Goal: Information Seeking & Learning: Find specific fact

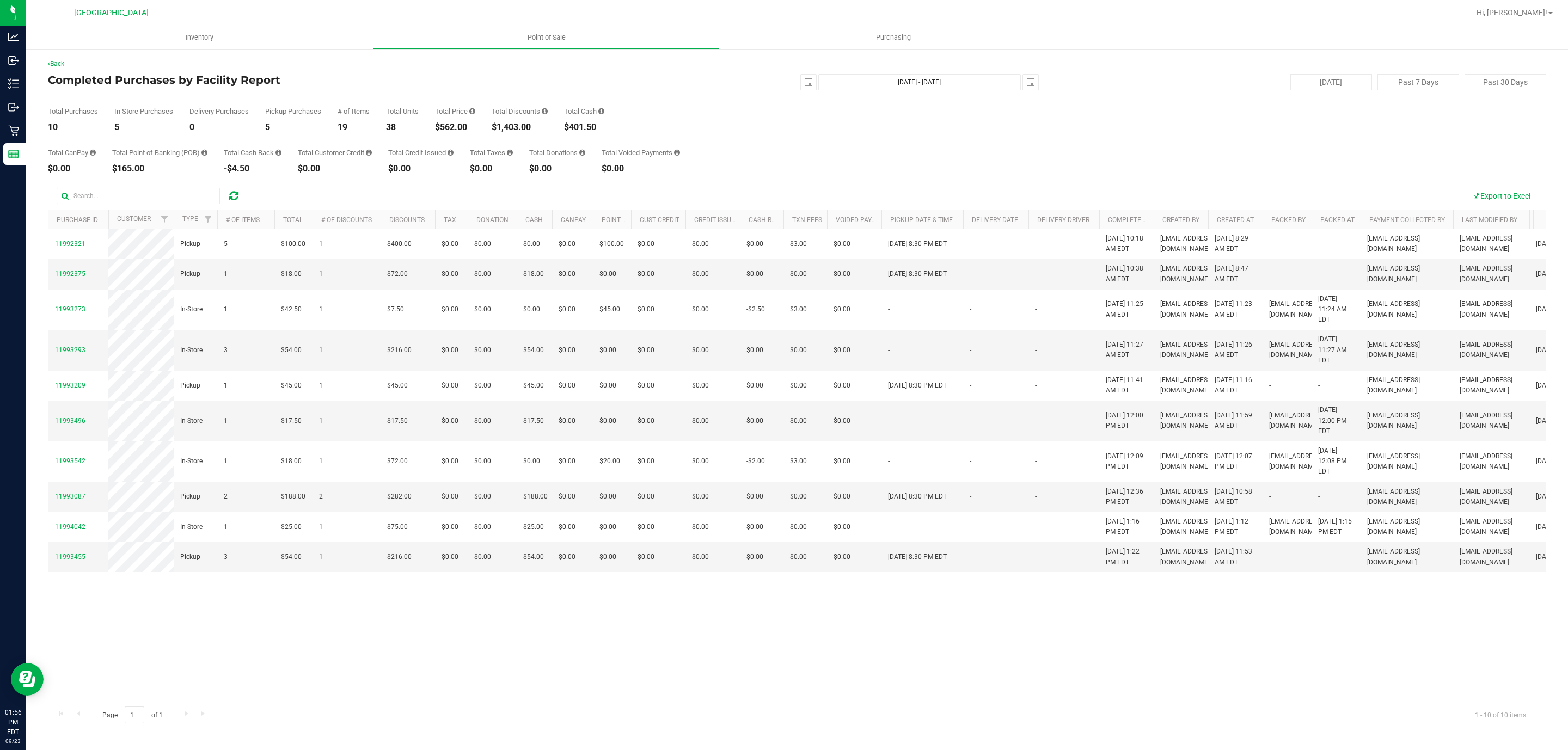
click at [451, 131] on div "$562.00" at bounding box center [455, 127] width 41 height 9
copy div "562.00"
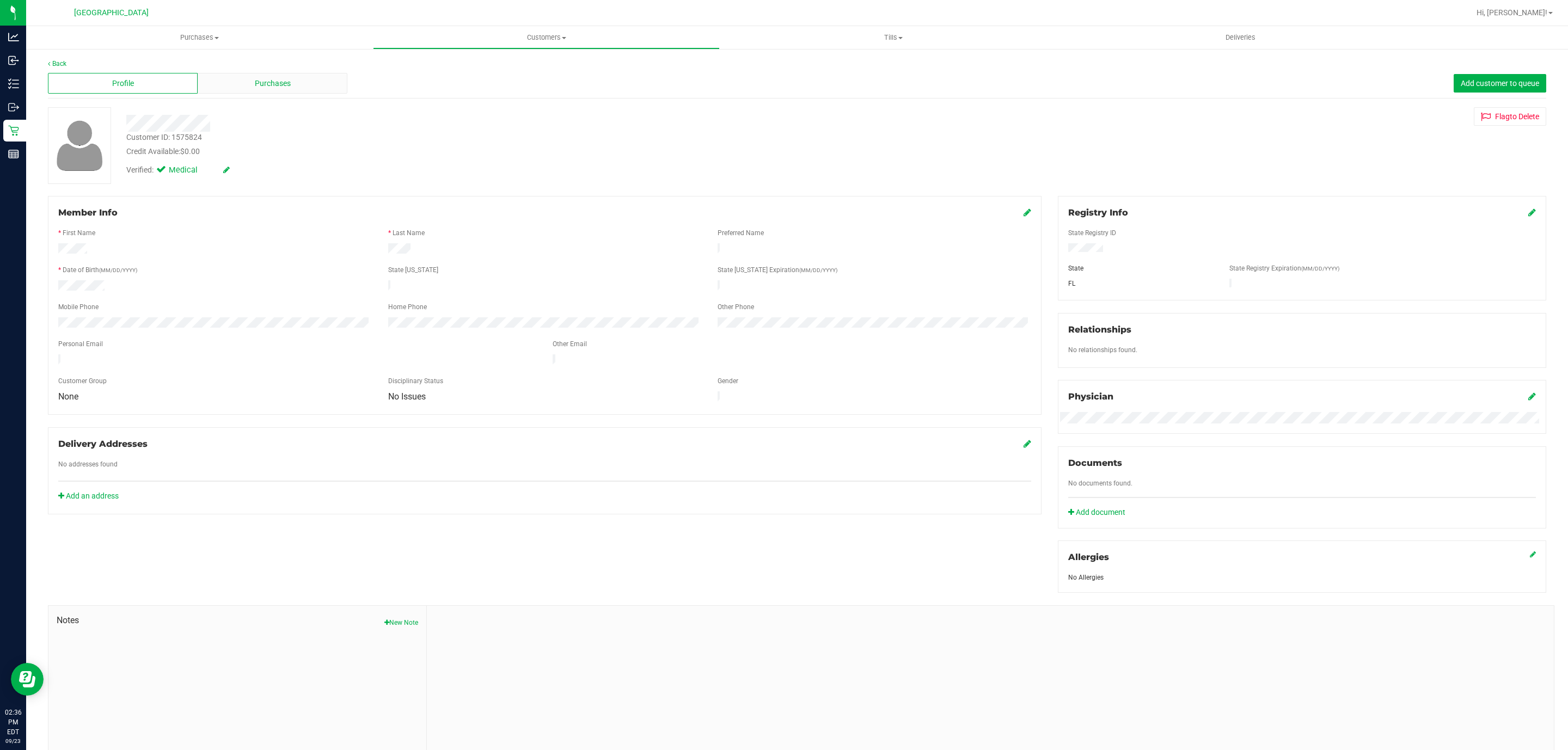
click at [263, 79] on span "Purchases" at bounding box center [272, 84] width 36 height 12
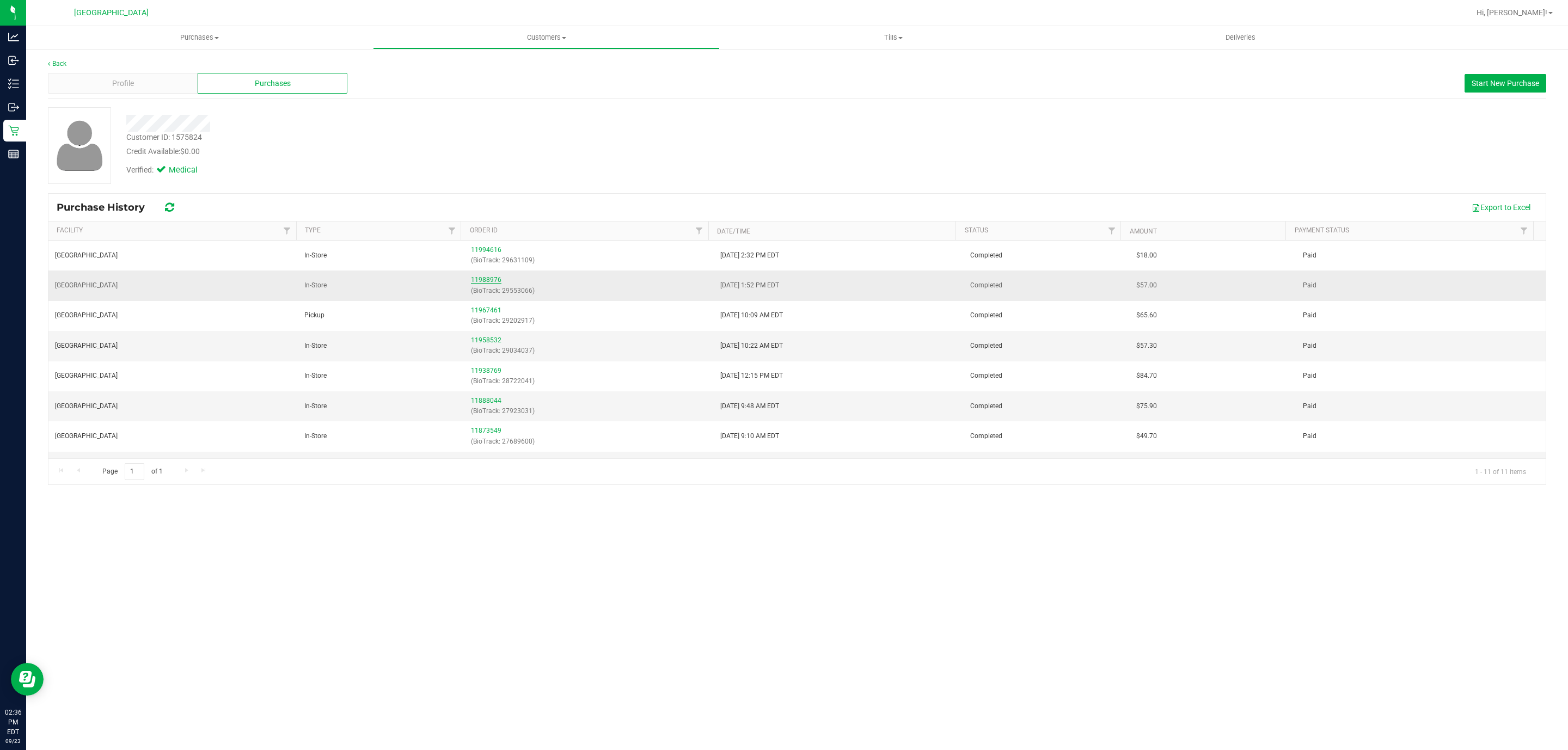
click at [485, 279] on link "11988976" at bounding box center [486, 279] width 31 height 7
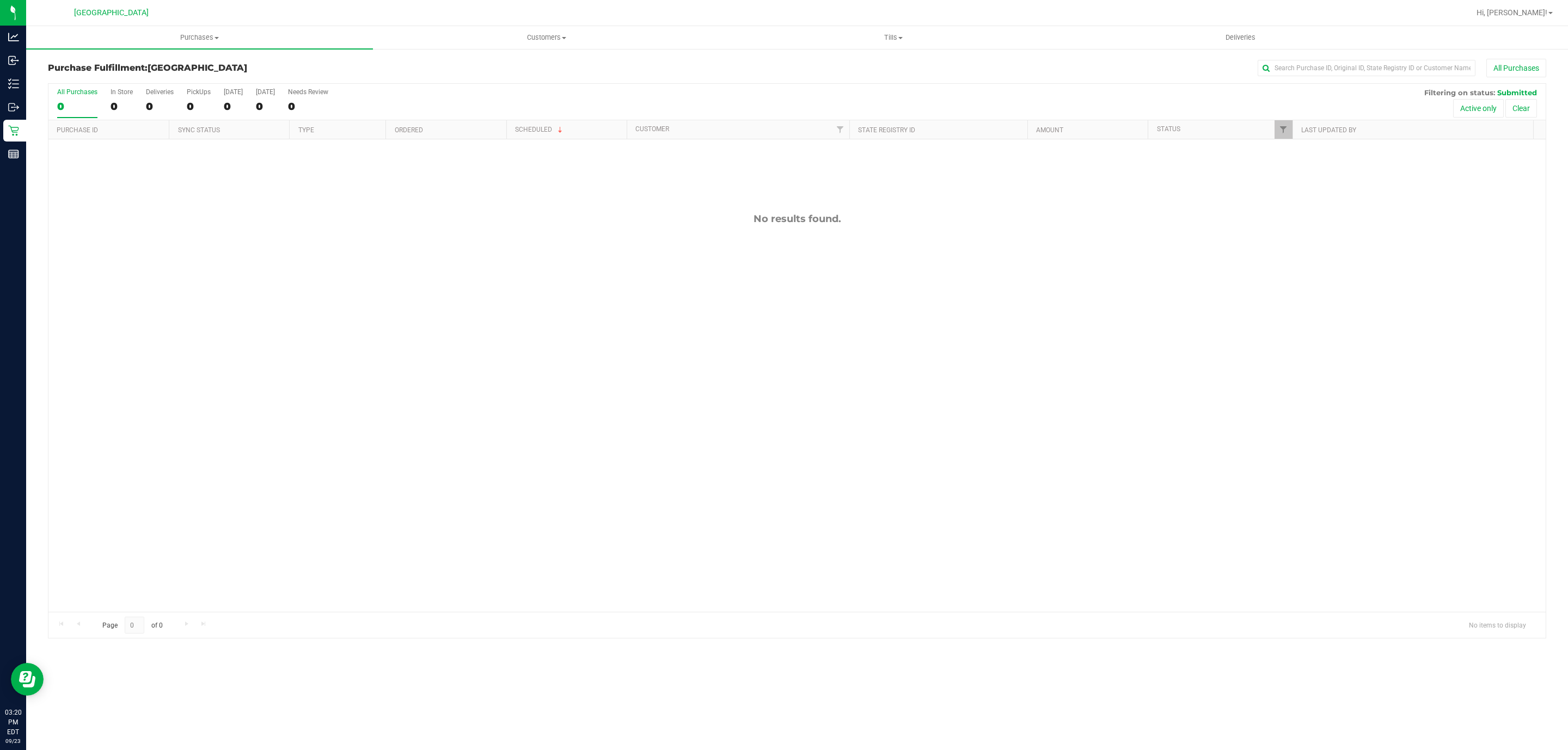
click at [947, 462] on div "No results found." at bounding box center [797, 412] width 1497 height 546
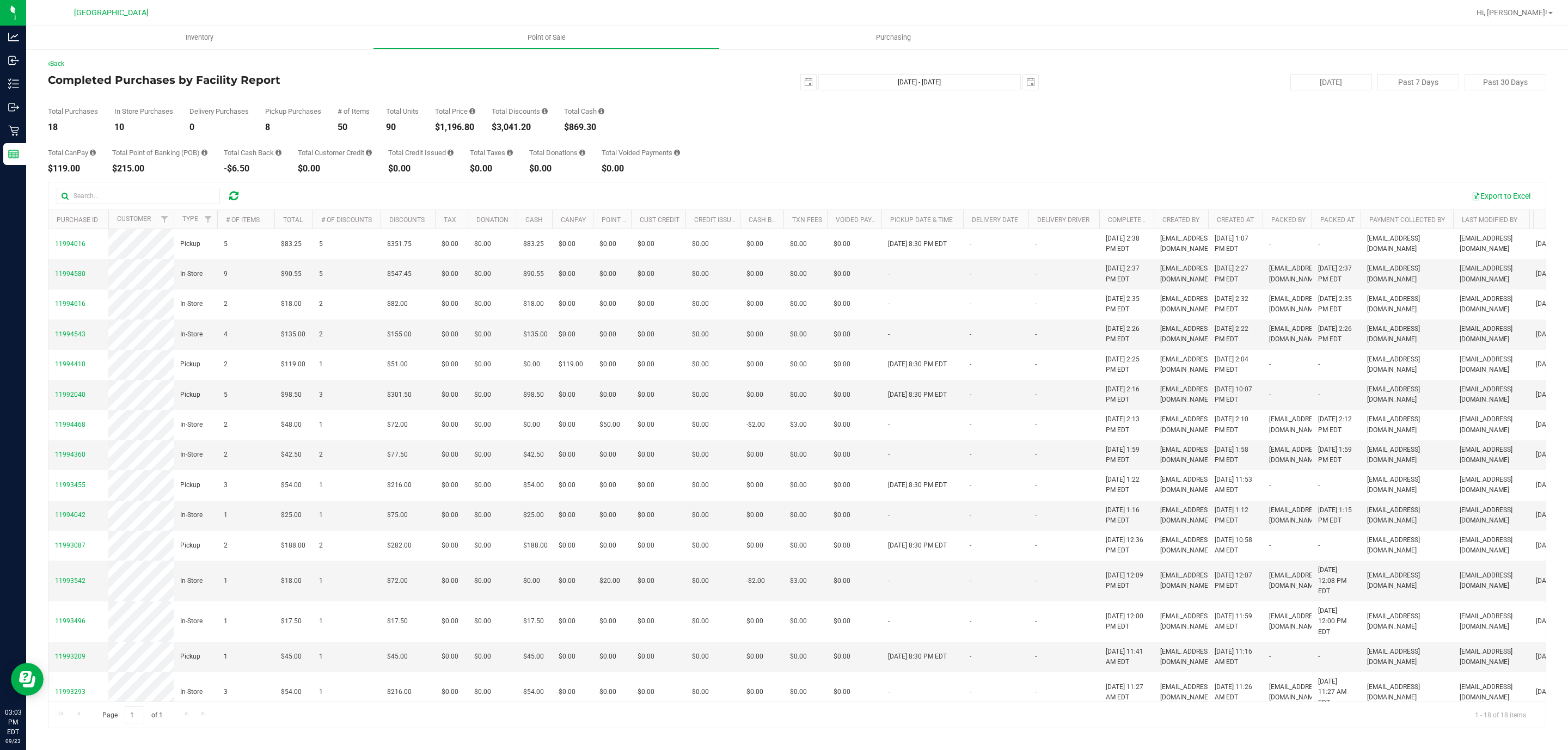
click at [459, 123] on div "$1,196.80" at bounding box center [455, 127] width 41 height 9
copy div "1,196.80"
click at [723, 110] on div "Total Purchases 18 In Store Purchases 10 Delivery Purchases 0 Pickup Purchases …" at bounding box center [797, 111] width 1498 height 41
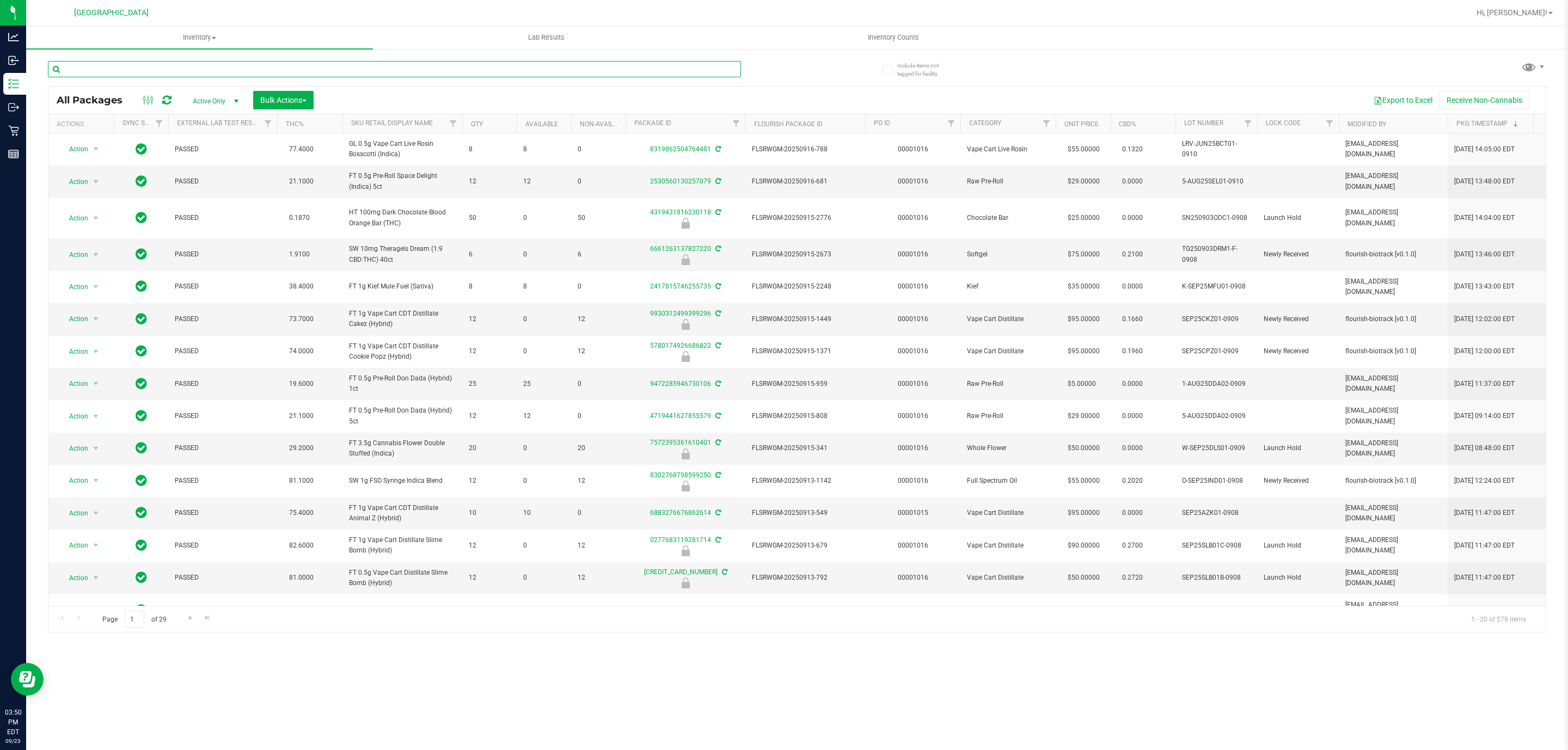
click at [201, 69] on input "text" at bounding box center [395, 69] width 693 height 17
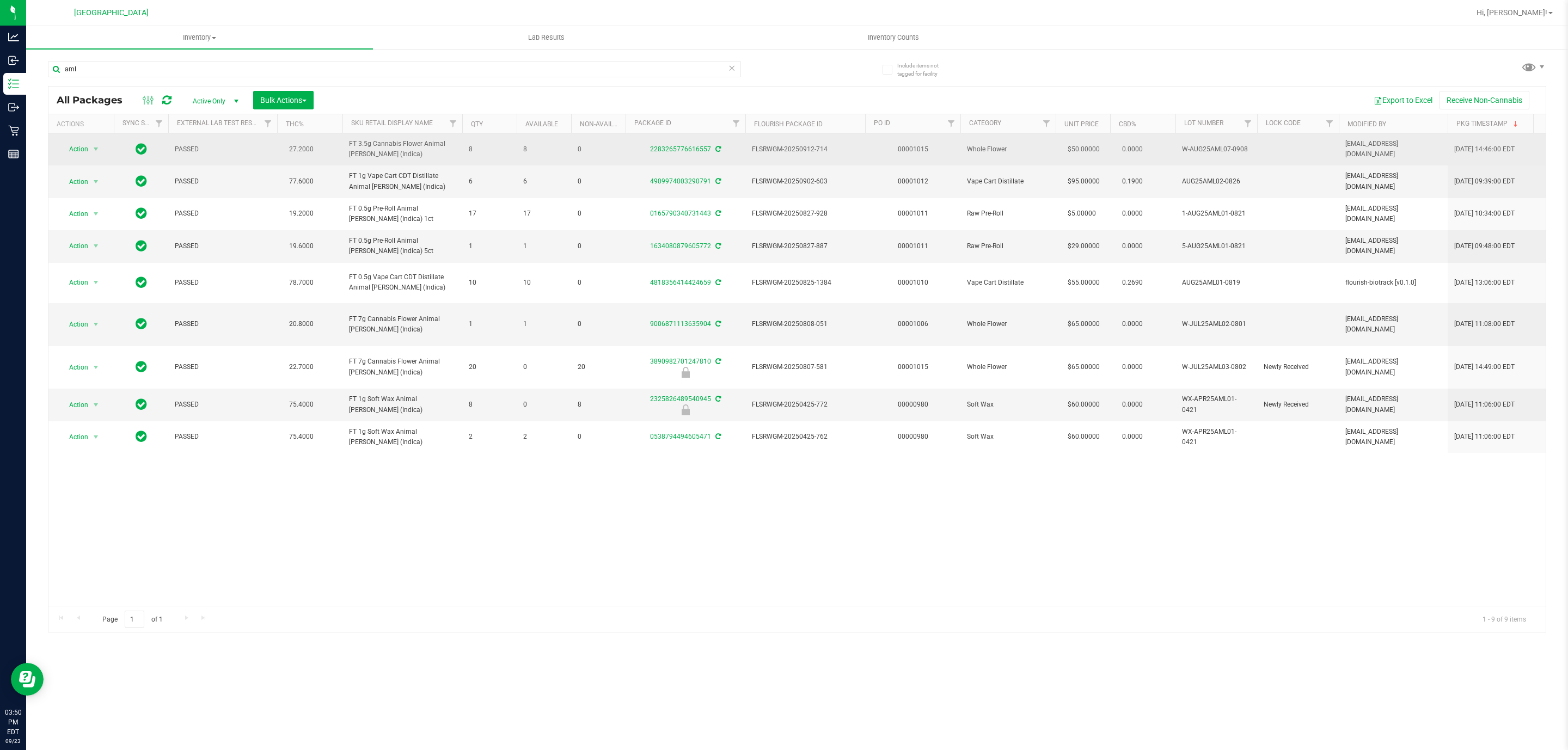
click at [1214, 150] on span "W-AUG25AML07-0908" at bounding box center [1216, 149] width 69 height 11
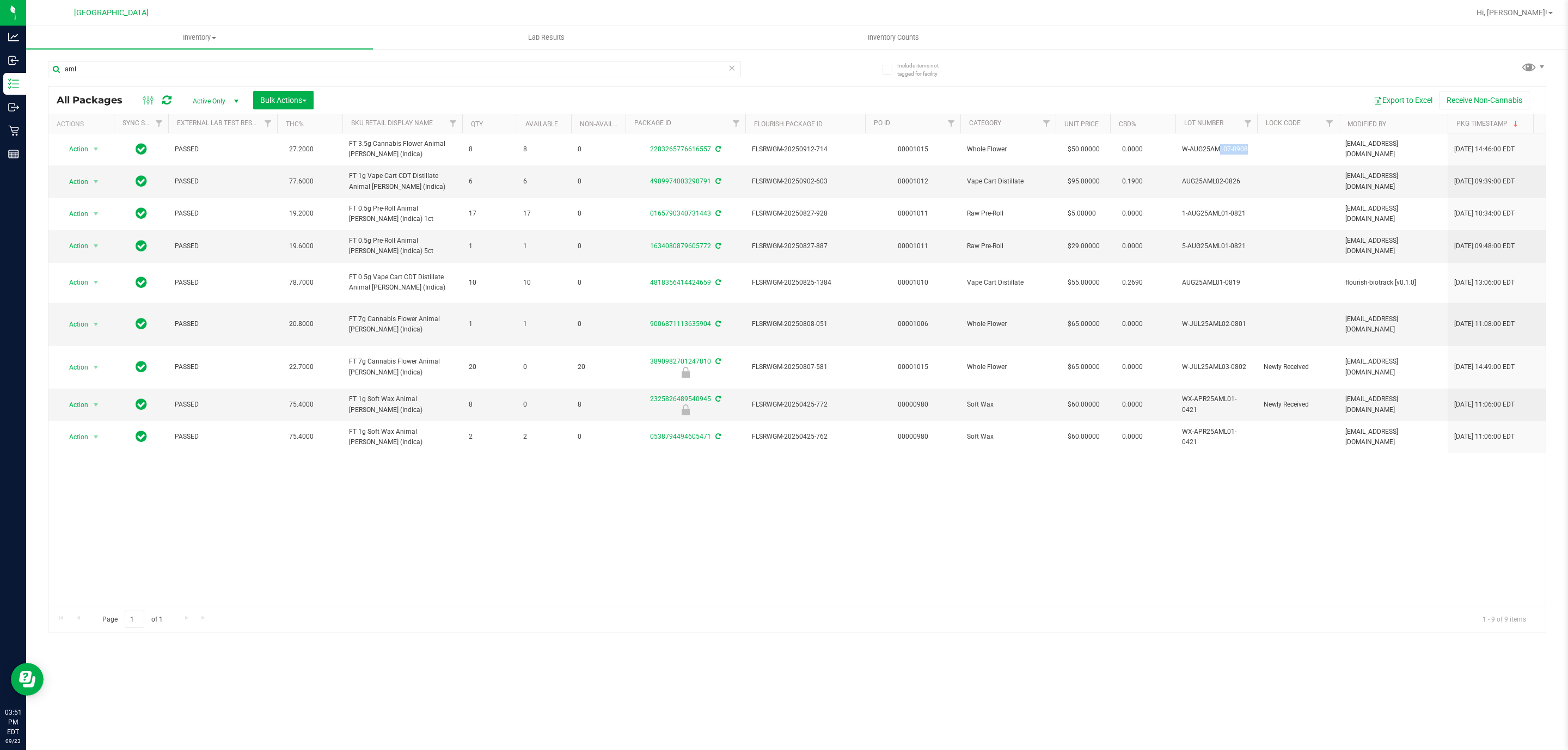
copy td "W-AUG25AML07-0908"
click at [201, 61] on input "aml" at bounding box center [395, 69] width 693 height 17
click at [199, 61] on input "aml" at bounding box center [395, 69] width 693 height 17
type input "BCT"
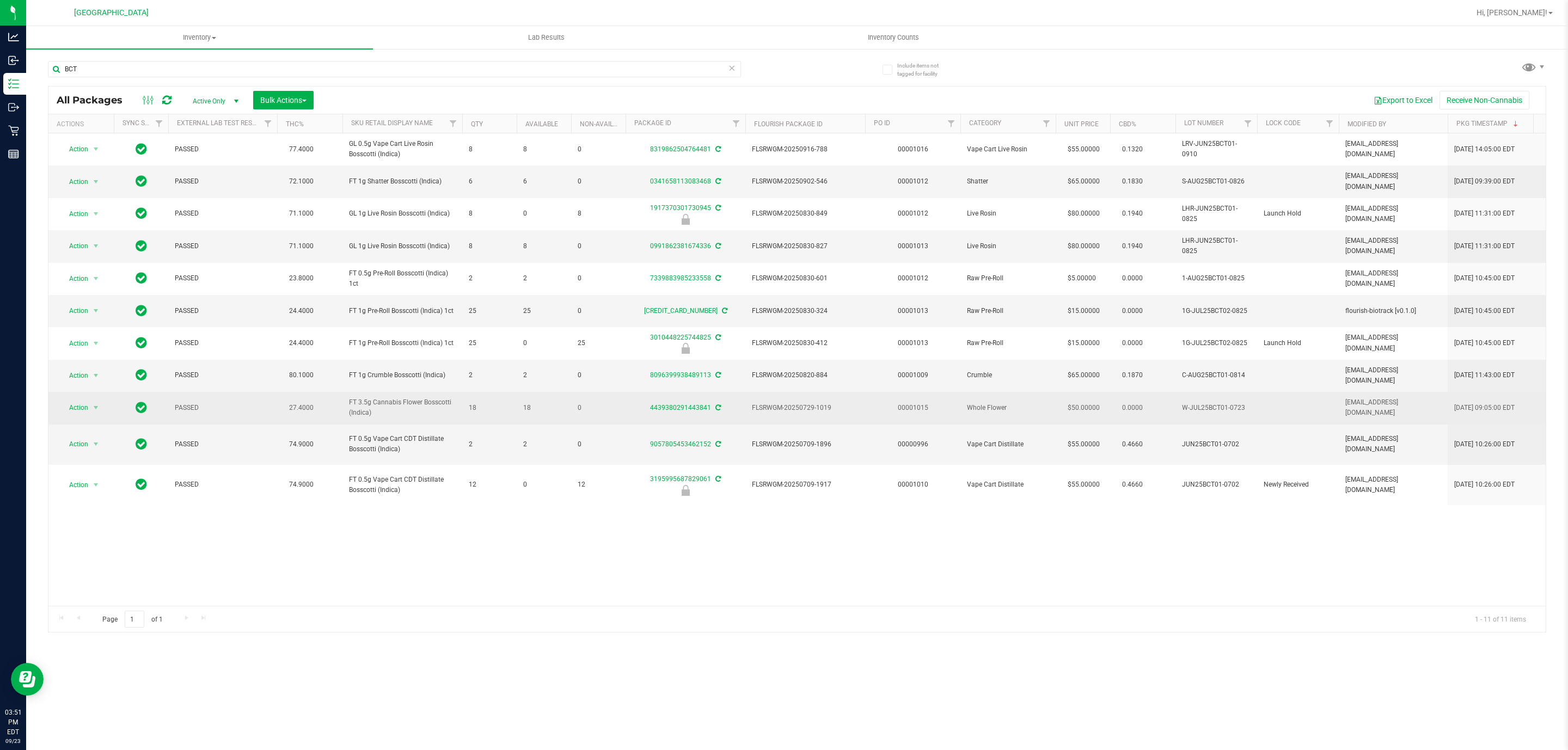
click at [1219, 409] on span "W-JUL25BCT01-0723" at bounding box center [1216, 408] width 69 height 11
click at [1219, 408] on span "W-JUL25BCT01-0723" at bounding box center [1216, 408] width 69 height 11
click at [1216, 408] on span "W-JUL25BCT01-0723" at bounding box center [1216, 408] width 69 height 11
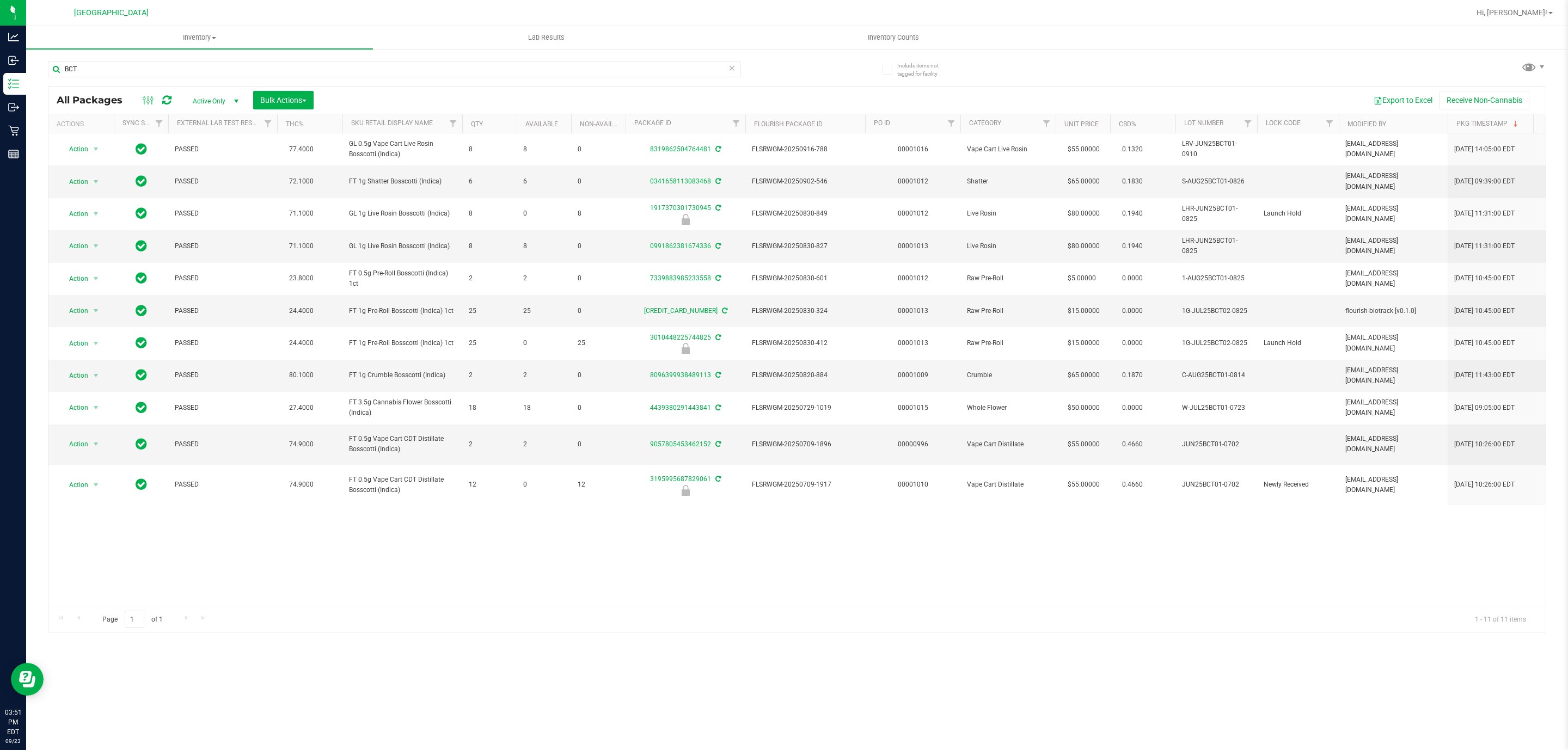
click at [280, 59] on div "BCT" at bounding box center [422, 69] width 749 height 35
click at [271, 64] on input "BCT" at bounding box center [395, 69] width 693 height 17
click at [268, 64] on input "BCT" at bounding box center [395, 69] width 693 height 17
type input "MBL"
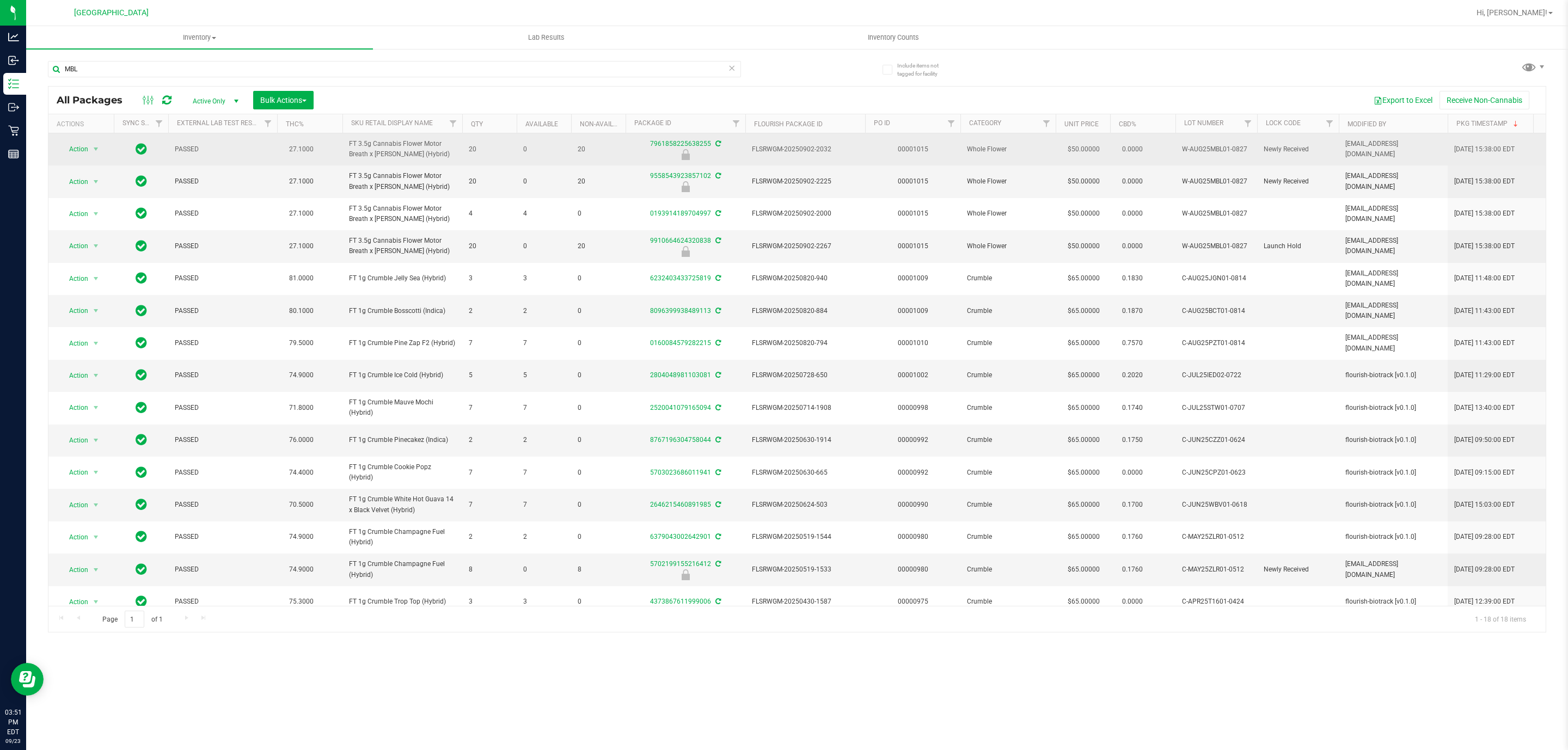
click at [1195, 152] on span "W-AUG25MBL01-0827" at bounding box center [1216, 149] width 69 height 11
click at [1194, 150] on span "W-AUG25MBL01-0827" at bounding box center [1216, 149] width 69 height 11
click at [1193, 150] on span "W-AUG25MBL01-0827" at bounding box center [1216, 149] width 69 height 11
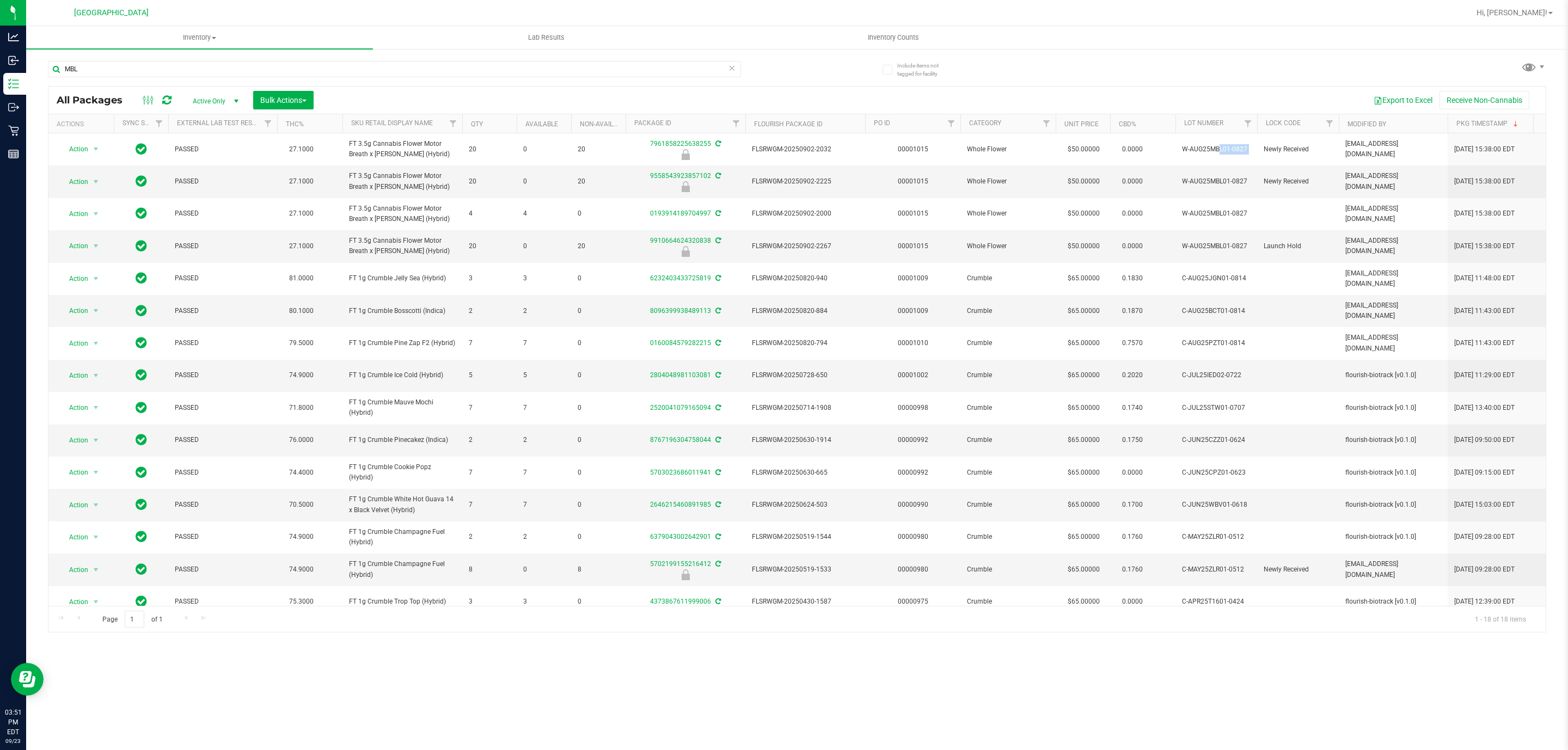
copy tr "W-AUG25MBL01-0827"
click at [285, 80] on div "MBL" at bounding box center [395, 74] width 693 height 25
click at [289, 71] on input "MBL" at bounding box center [395, 69] width 693 height 17
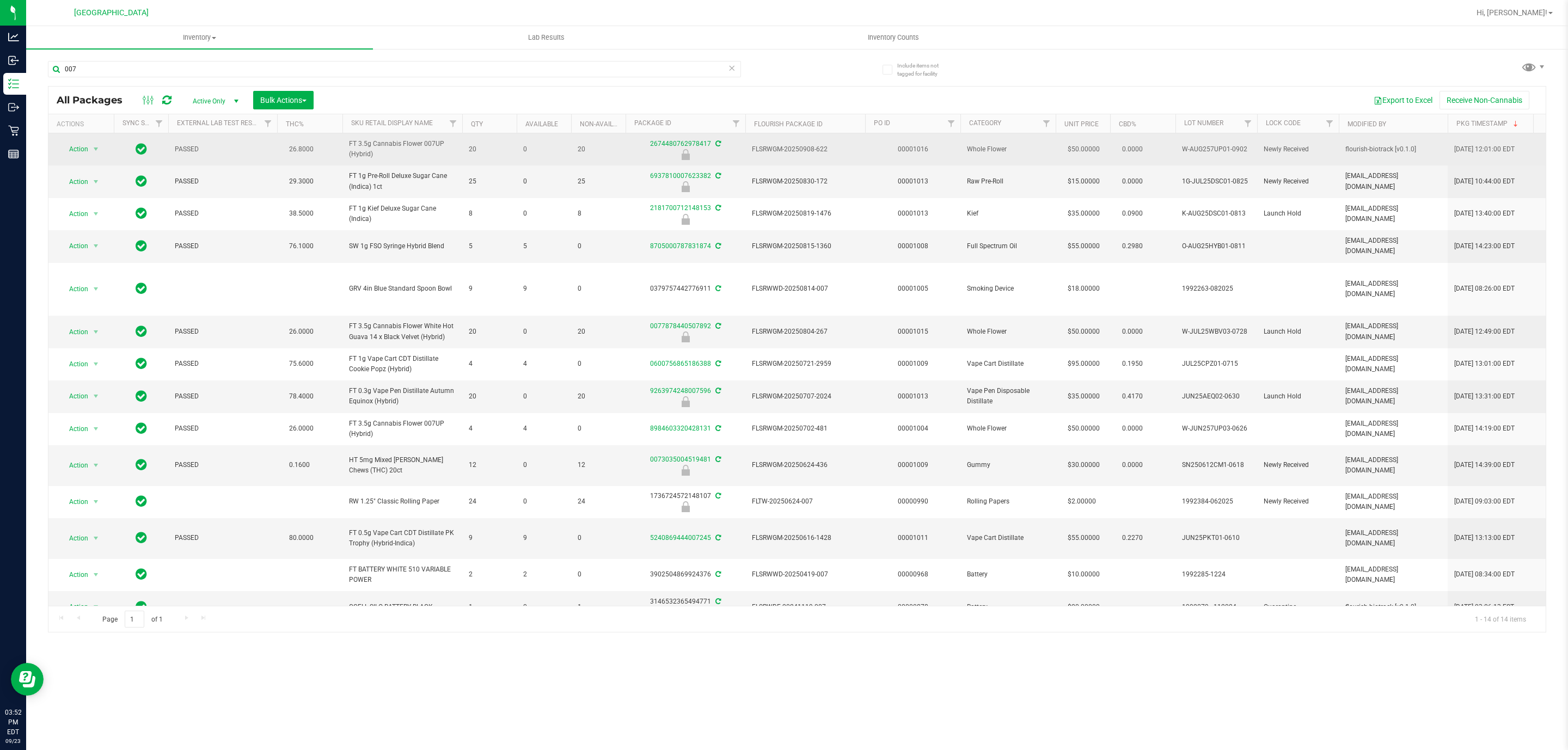
click at [1220, 142] on td "W-AUG257UP01-0902" at bounding box center [1216, 149] width 82 height 32
click at [1223, 147] on span "W-AUG257UP01-0902" at bounding box center [1216, 149] width 69 height 11
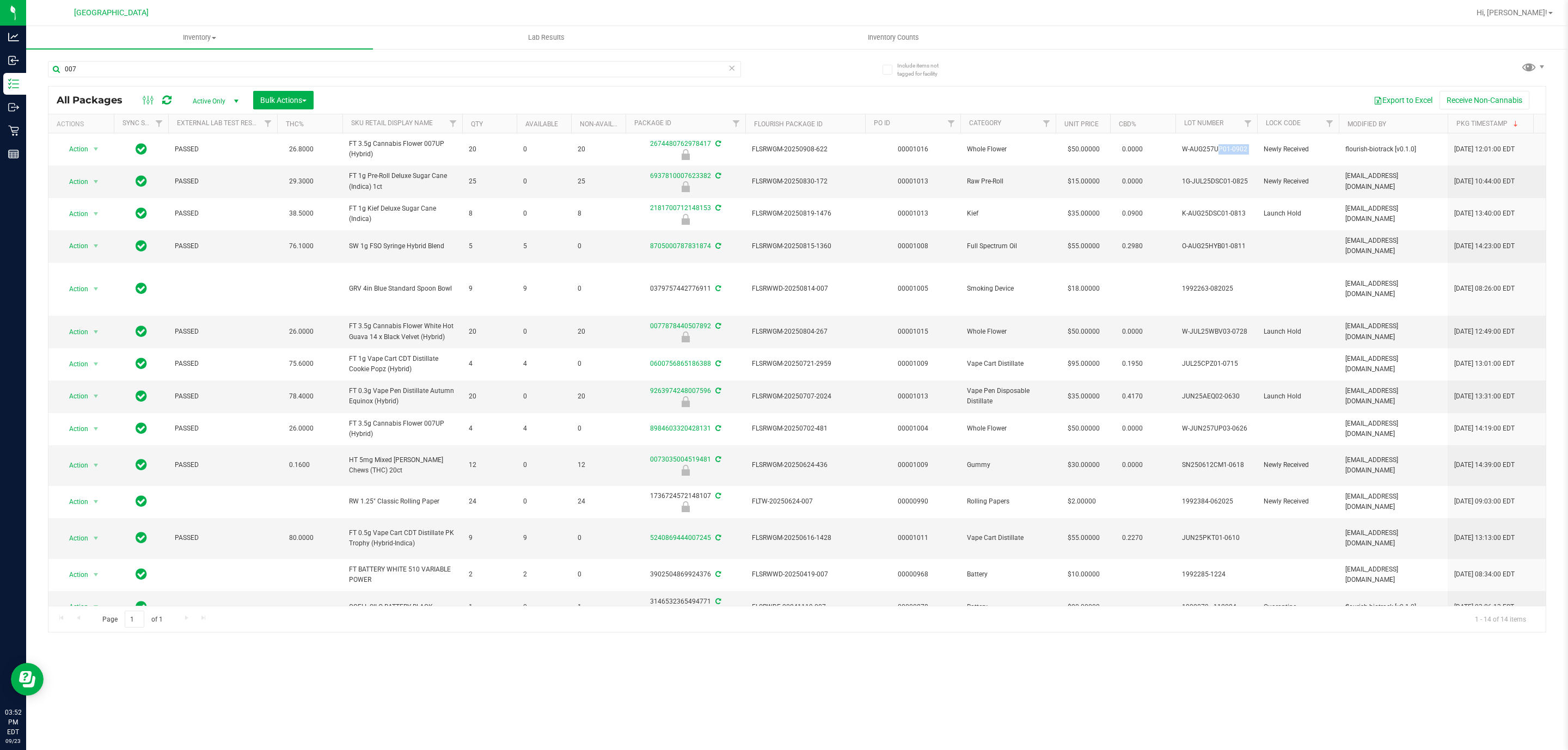
copy tr "W-AUG257UP01-0902"
click at [340, 68] on input "007" at bounding box center [395, 69] width 693 height 17
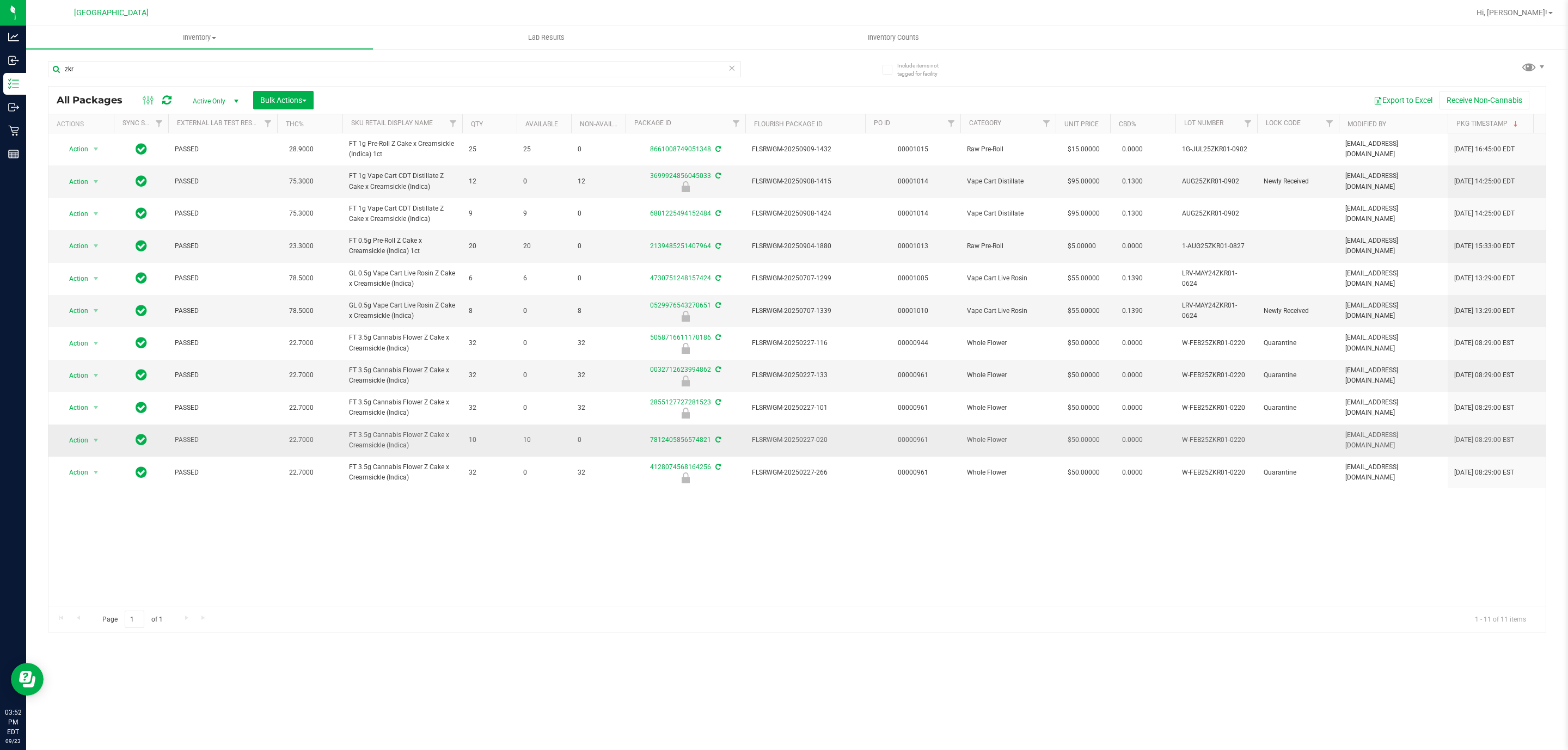
click at [1212, 443] on span "W-FEB25ZKR01-0220" at bounding box center [1216, 440] width 69 height 11
copy td "W-FEB25ZKR01-0220"
click at [161, 68] on input "zkr" at bounding box center [395, 69] width 693 height 17
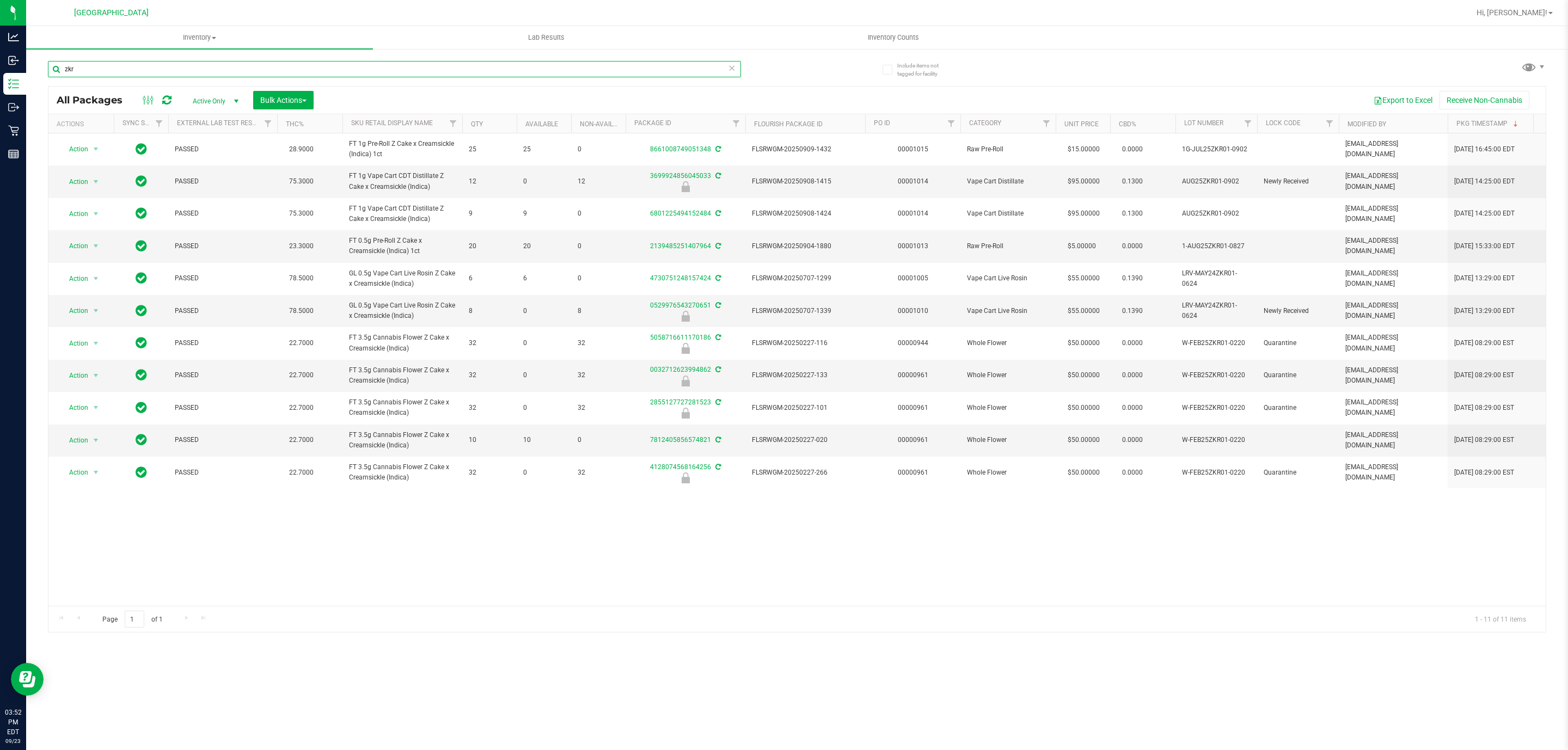
click at [161, 62] on input "zkr" at bounding box center [395, 69] width 693 height 17
type input "z"
type input "gr"
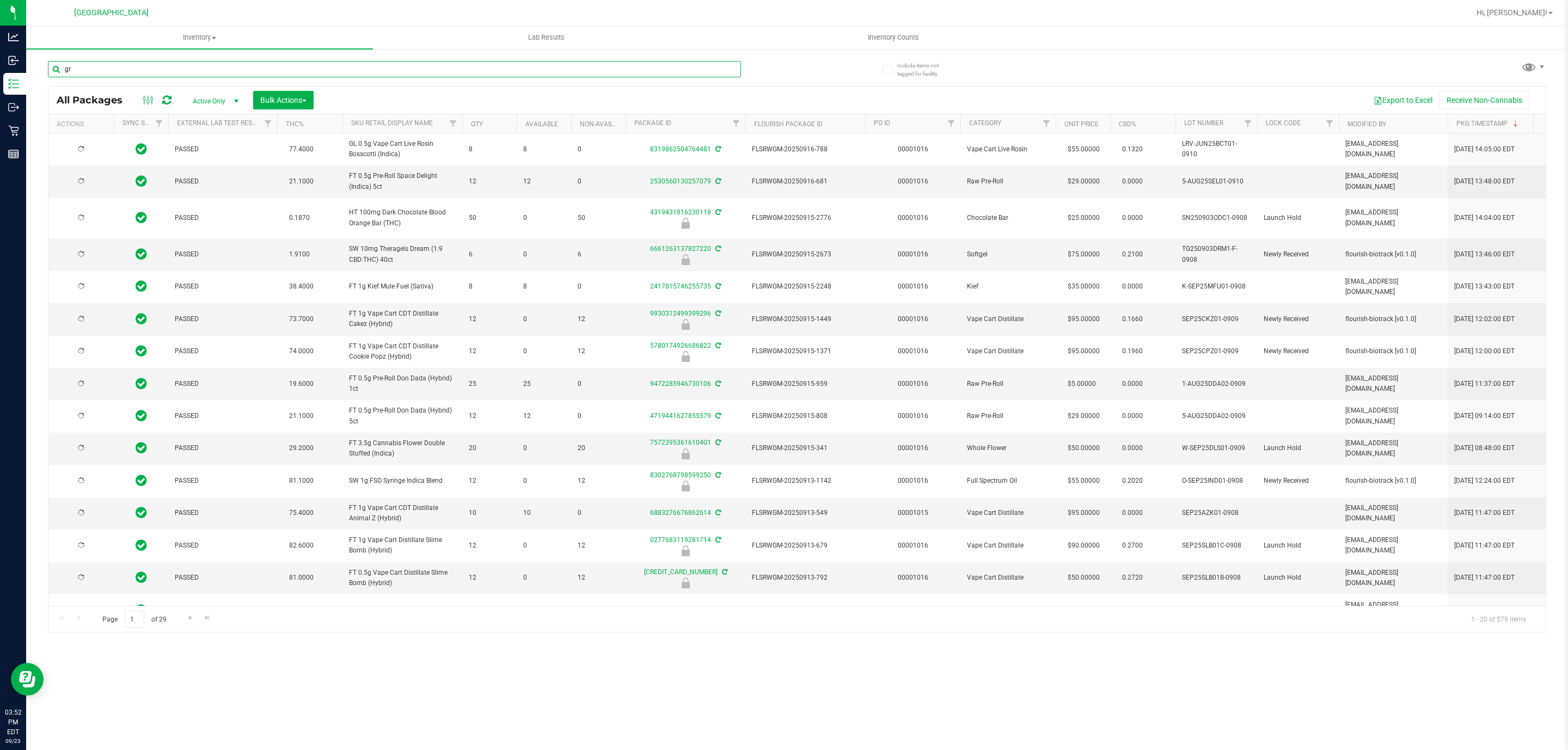
type input "2026-03-16"
type input "grz"
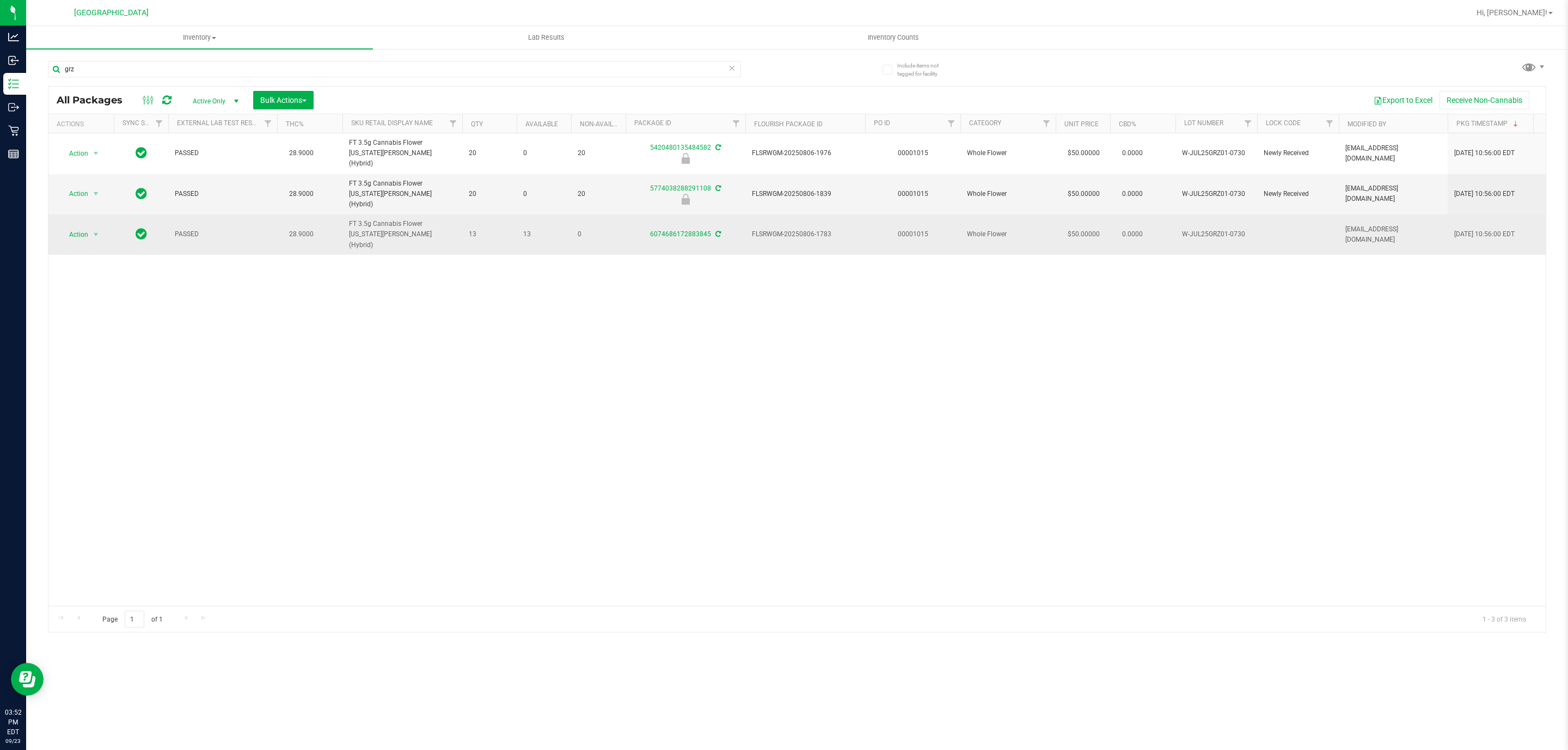
click at [1206, 222] on td "W-JUL25GRZ01-0730" at bounding box center [1216, 234] width 82 height 41
click at [1198, 229] on span "W-JUL25GRZ01-0730" at bounding box center [1216, 234] width 69 height 11
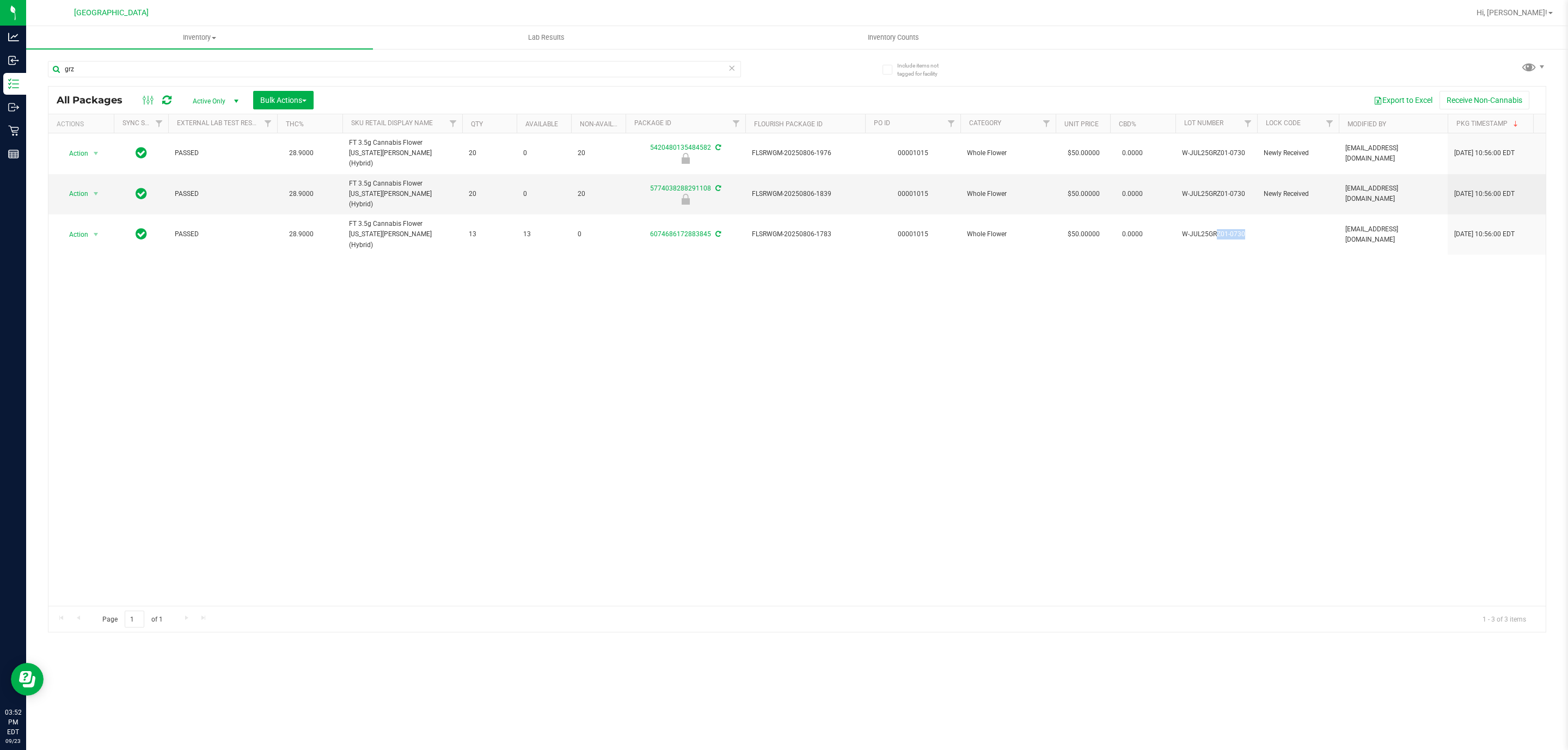
copy td "W-JUL25GRZ01-0730"
click at [149, 68] on input "grz" at bounding box center [395, 69] width 693 height 17
click at [149, 69] on input "grz" at bounding box center [395, 69] width 693 height 17
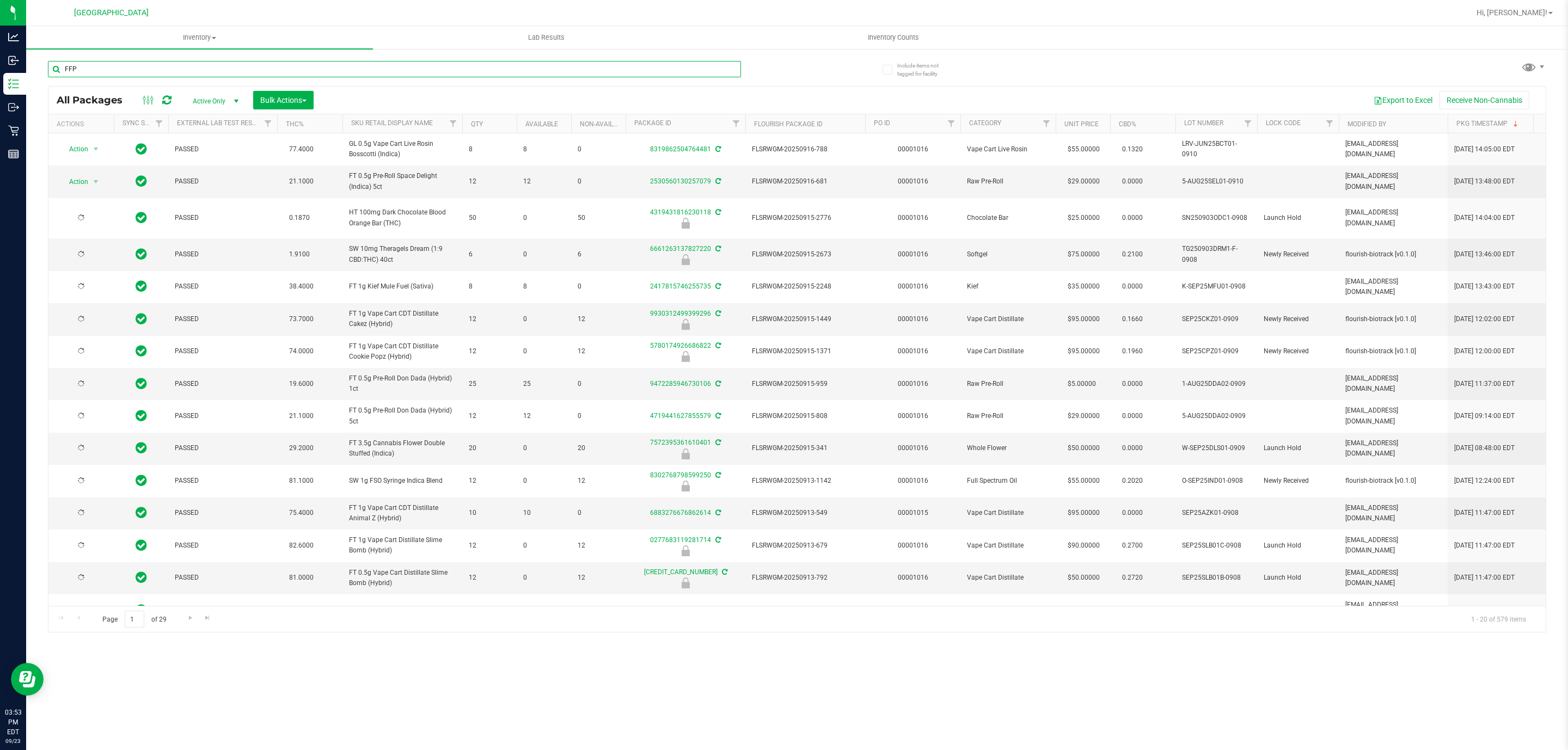
type input "FFP"
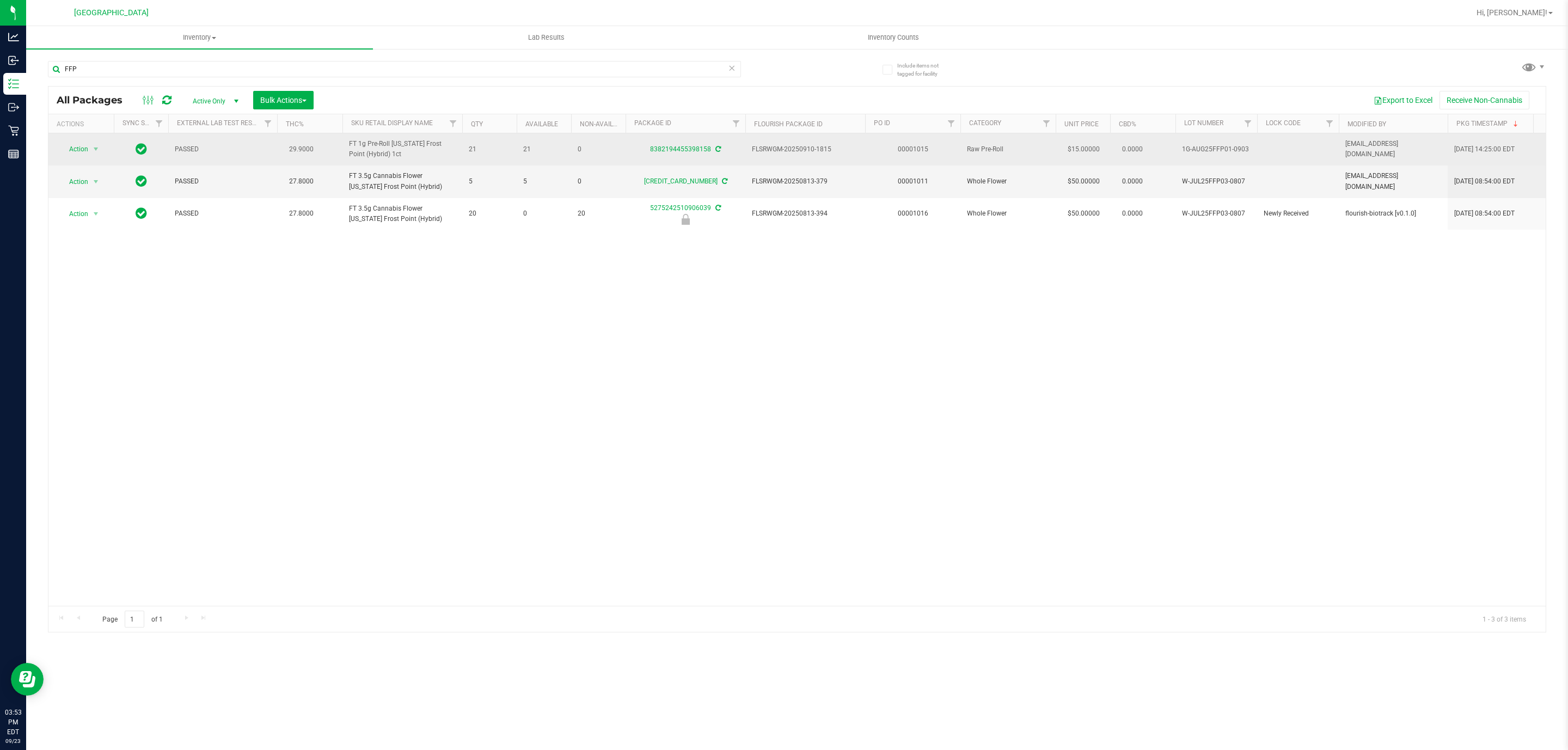
click at [1222, 152] on span "1G-AUG25FFP01-0903" at bounding box center [1216, 149] width 69 height 11
click at [1222, 154] on span "1G-AUG25FFP01-0903" at bounding box center [1216, 149] width 69 height 11
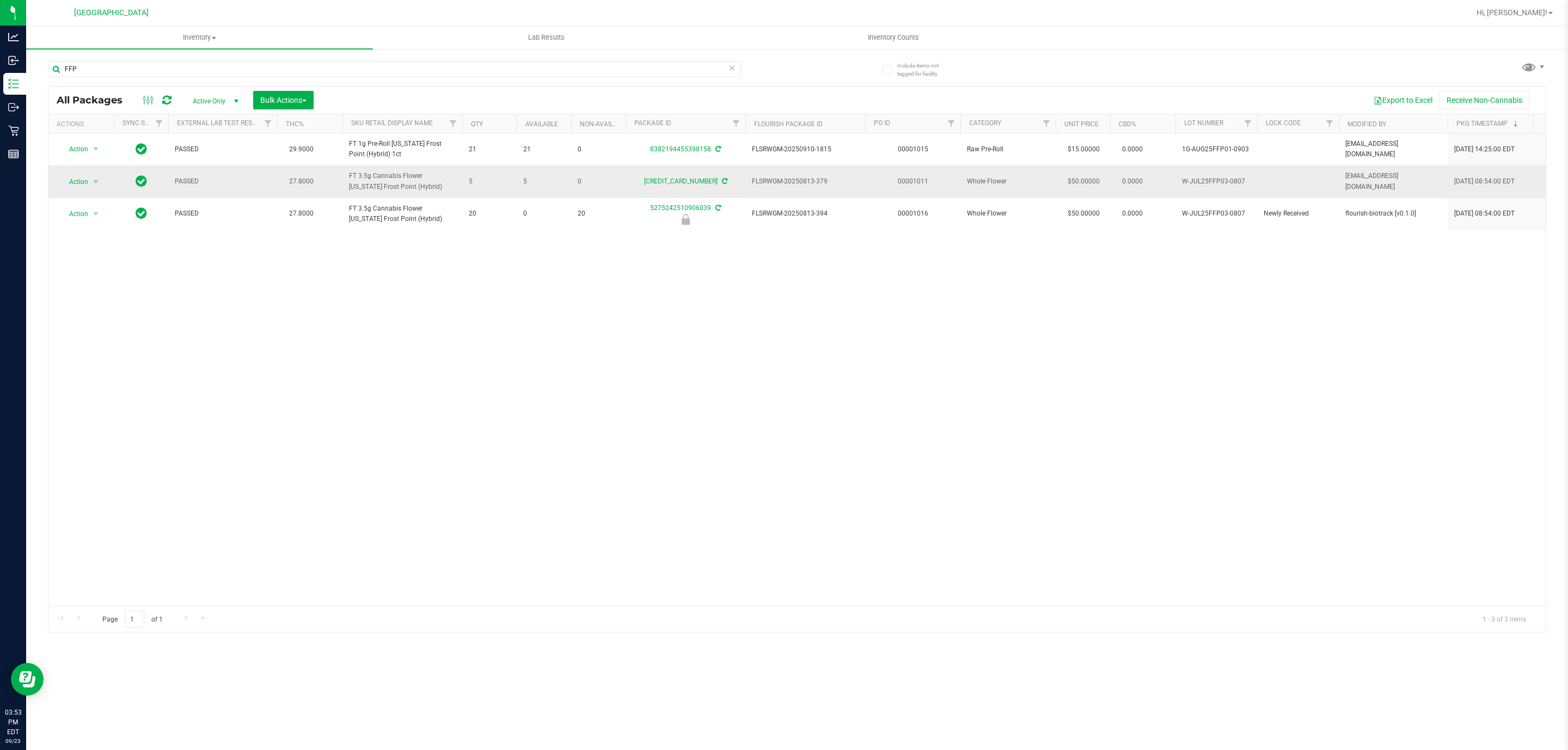
click at [1212, 186] on span "W-JUL25FFP03-0807" at bounding box center [1216, 181] width 69 height 11
copy td "W-JUL25FFP03-0807"
click at [313, 74] on input "FFP" at bounding box center [395, 69] width 693 height 17
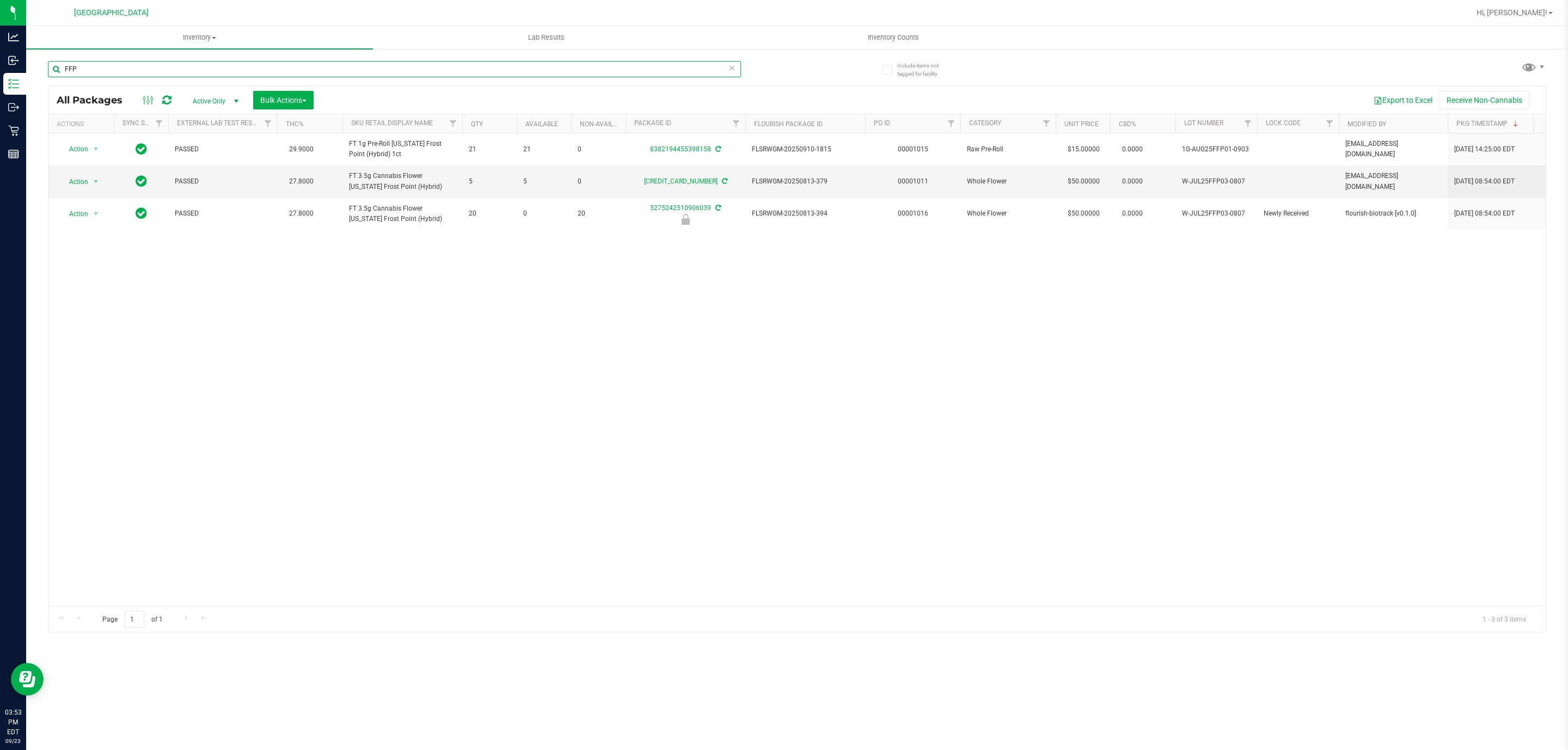
click at [313, 74] on input "FFP" at bounding box center [395, 69] width 693 height 17
type input "v"
type input "boof"
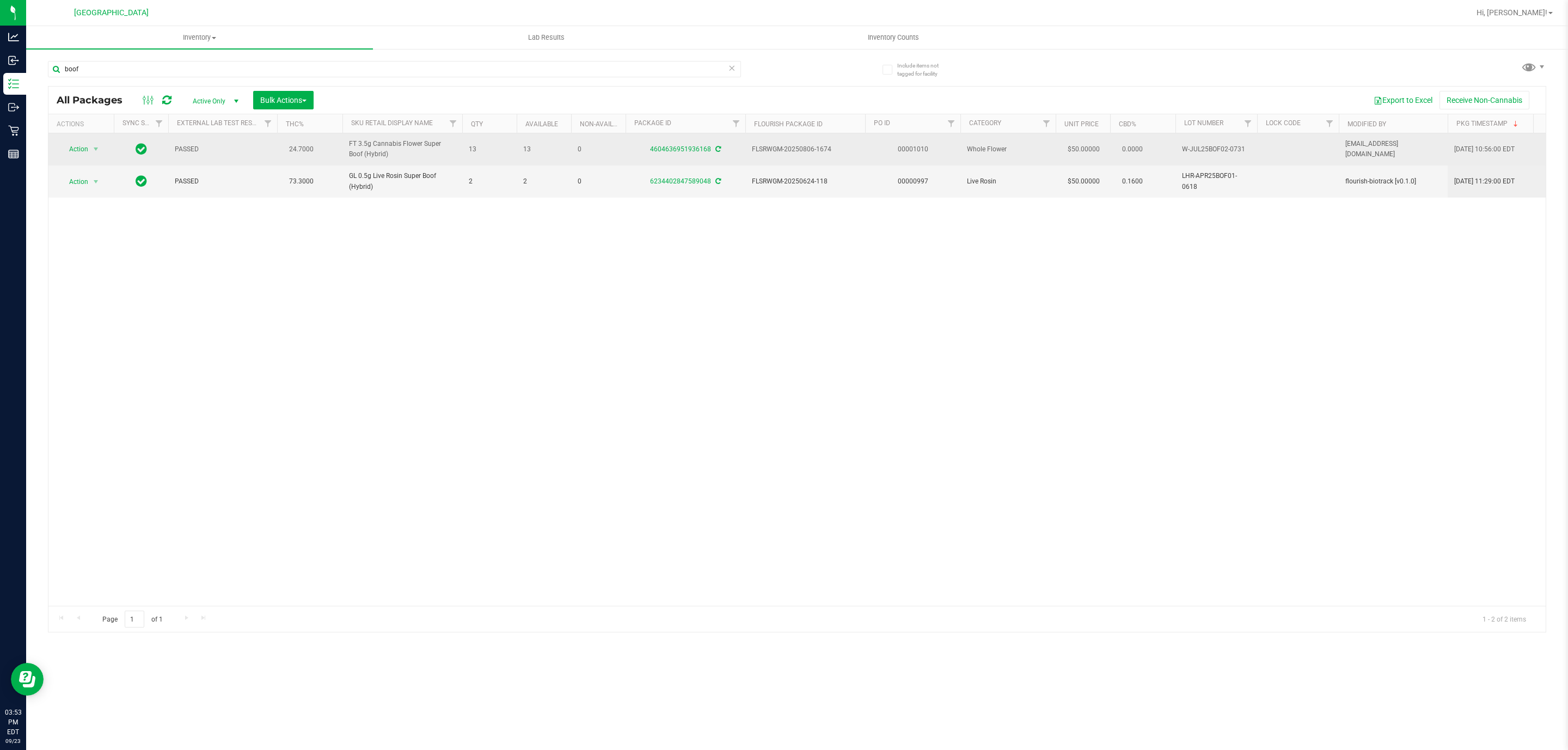
click at [1201, 149] on span "W-JUL25BOF02-0731" at bounding box center [1216, 149] width 69 height 11
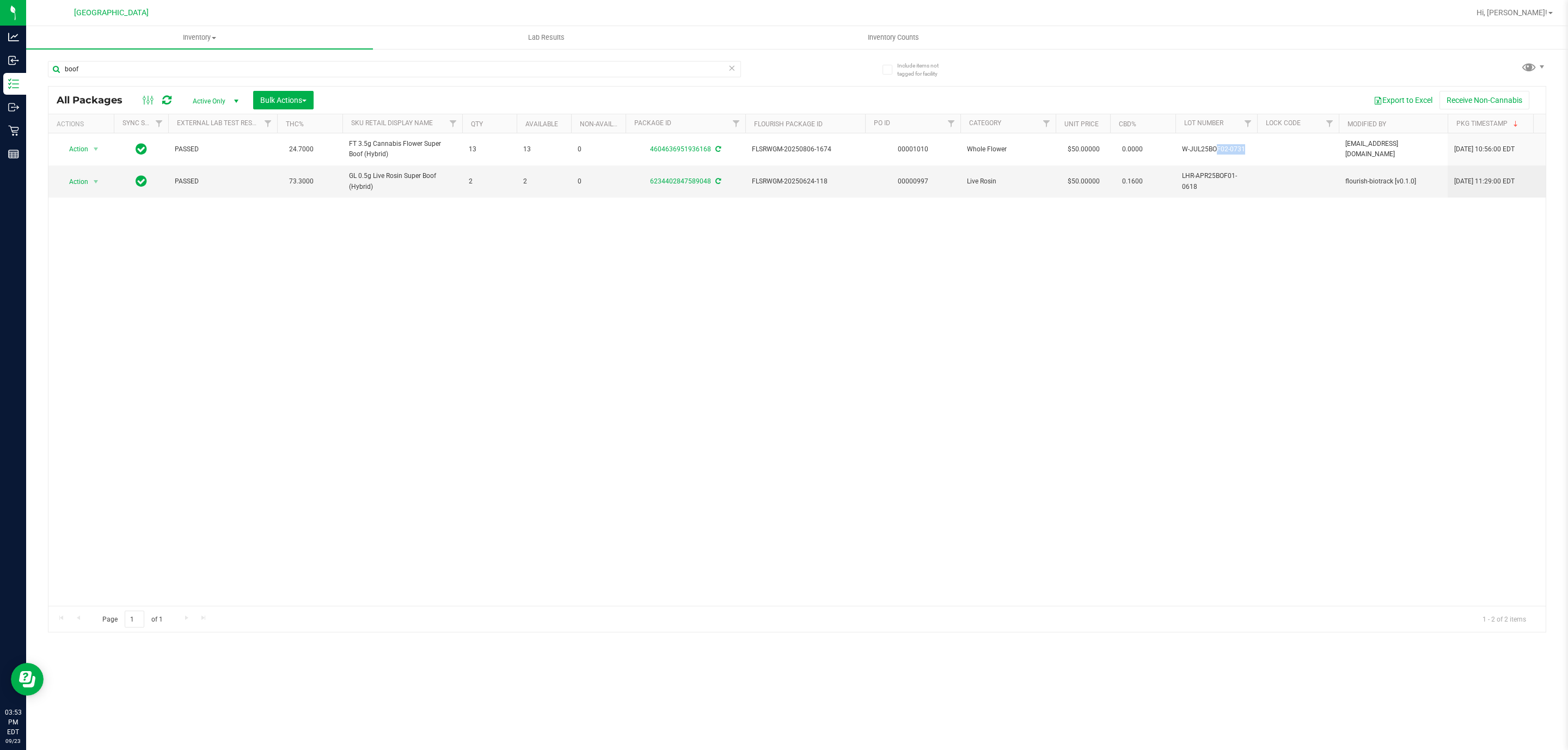
copy td "W-JUL25BOF02-0731"
click at [189, 66] on input "boof" at bounding box center [395, 69] width 693 height 17
click at [186, 71] on input "boof" at bounding box center [395, 69] width 693 height 17
click at [186, 72] on input "boof" at bounding box center [395, 69] width 693 height 17
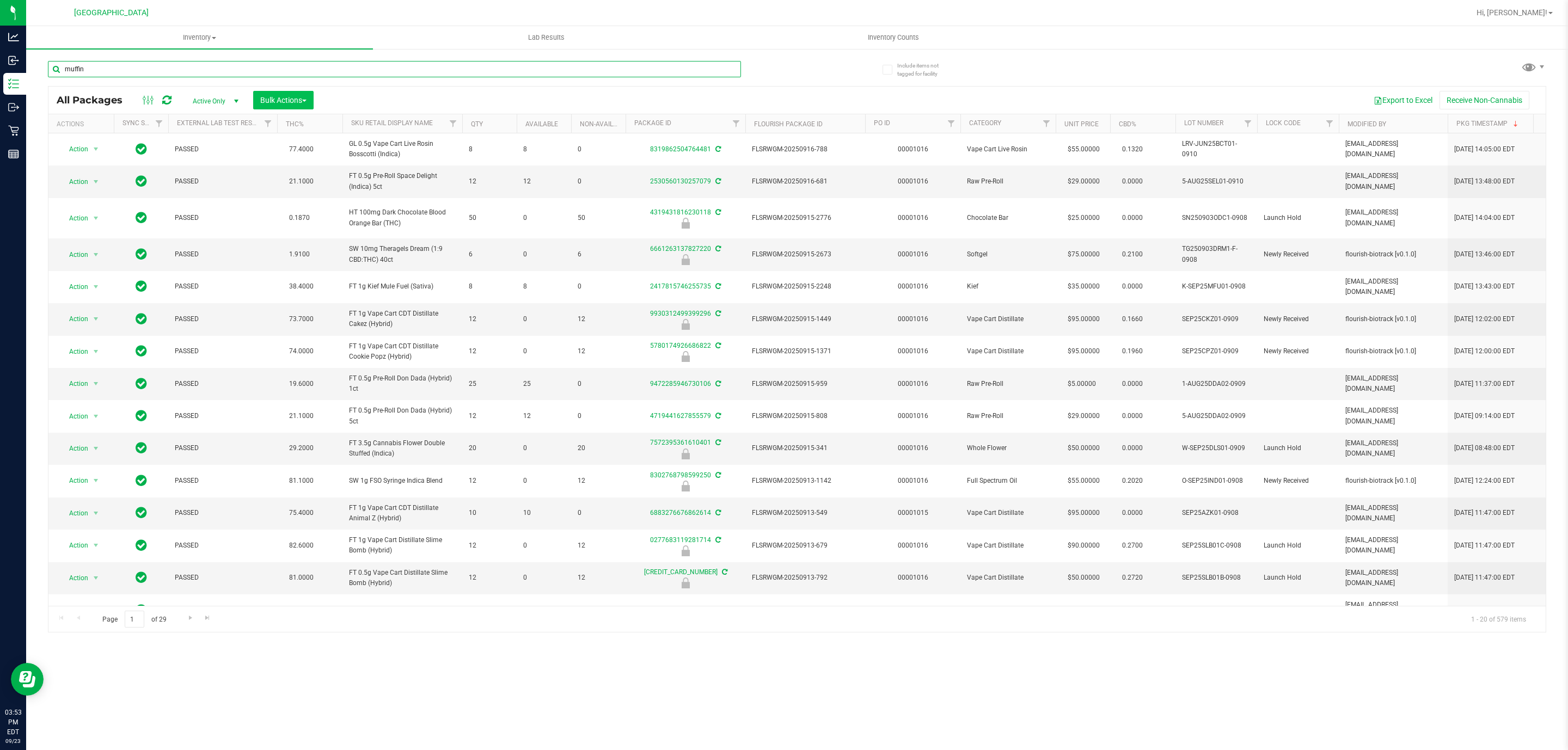
type input "muffin"
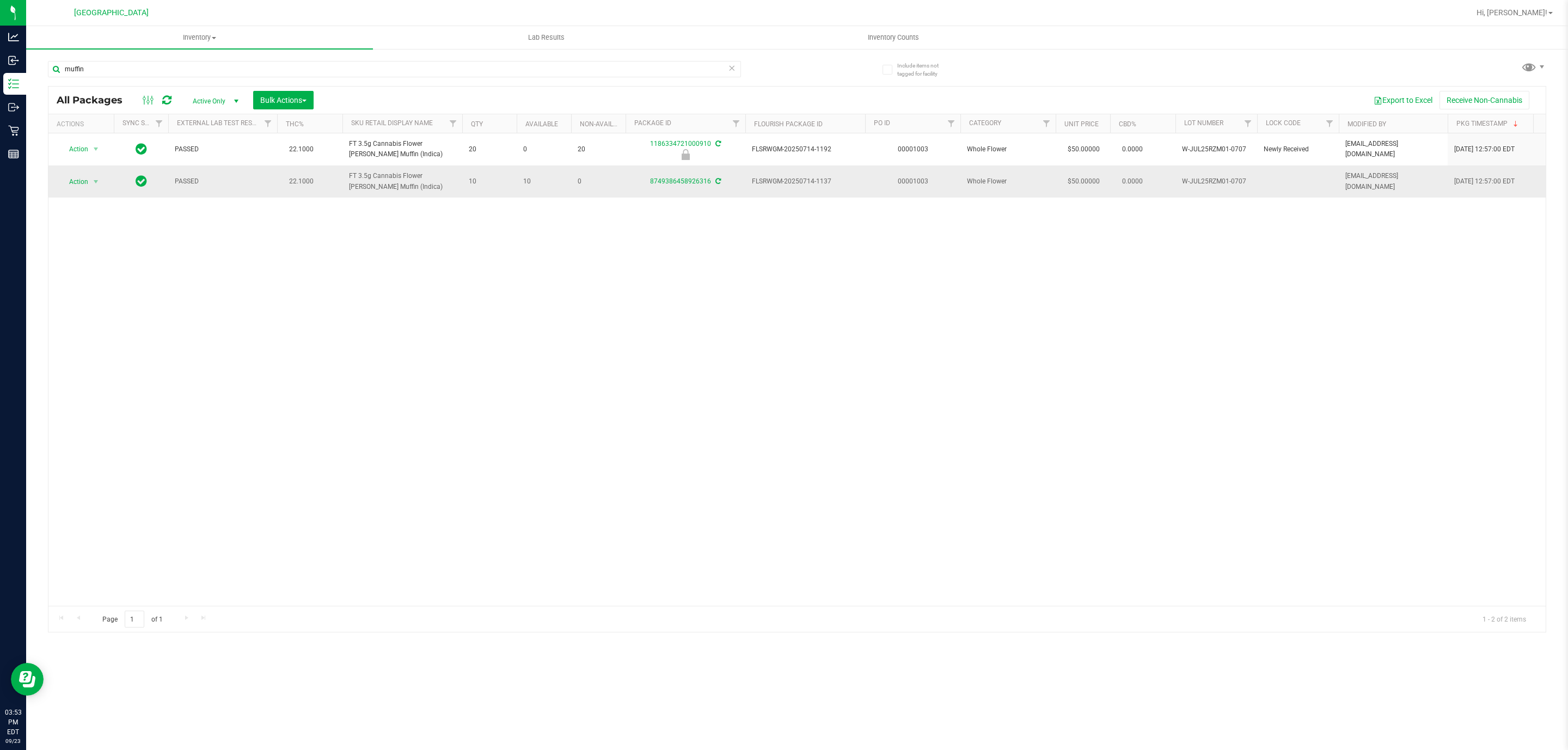
click at [1212, 179] on span "W-JUL25RZM01-0707" at bounding box center [1216, 181] width 69 height 11
click at [1212, 178] on span "W-JUL25RZM01-0707" at bounding box center [1216, 181] width 69 height 11
click at [1212, 175] on td "W-JUL25RZM01-0707" at bounding box center [1216, 181] width 82 height 31
click at [1211, 176] on td "W-JUL25RZM01-0707" at bounding box center [1216, 181] width 82 height 31
click at [1212, 176] on td "W-JUL25RZM01-0707" at bounding box center [1216, 181] width 82 height 31
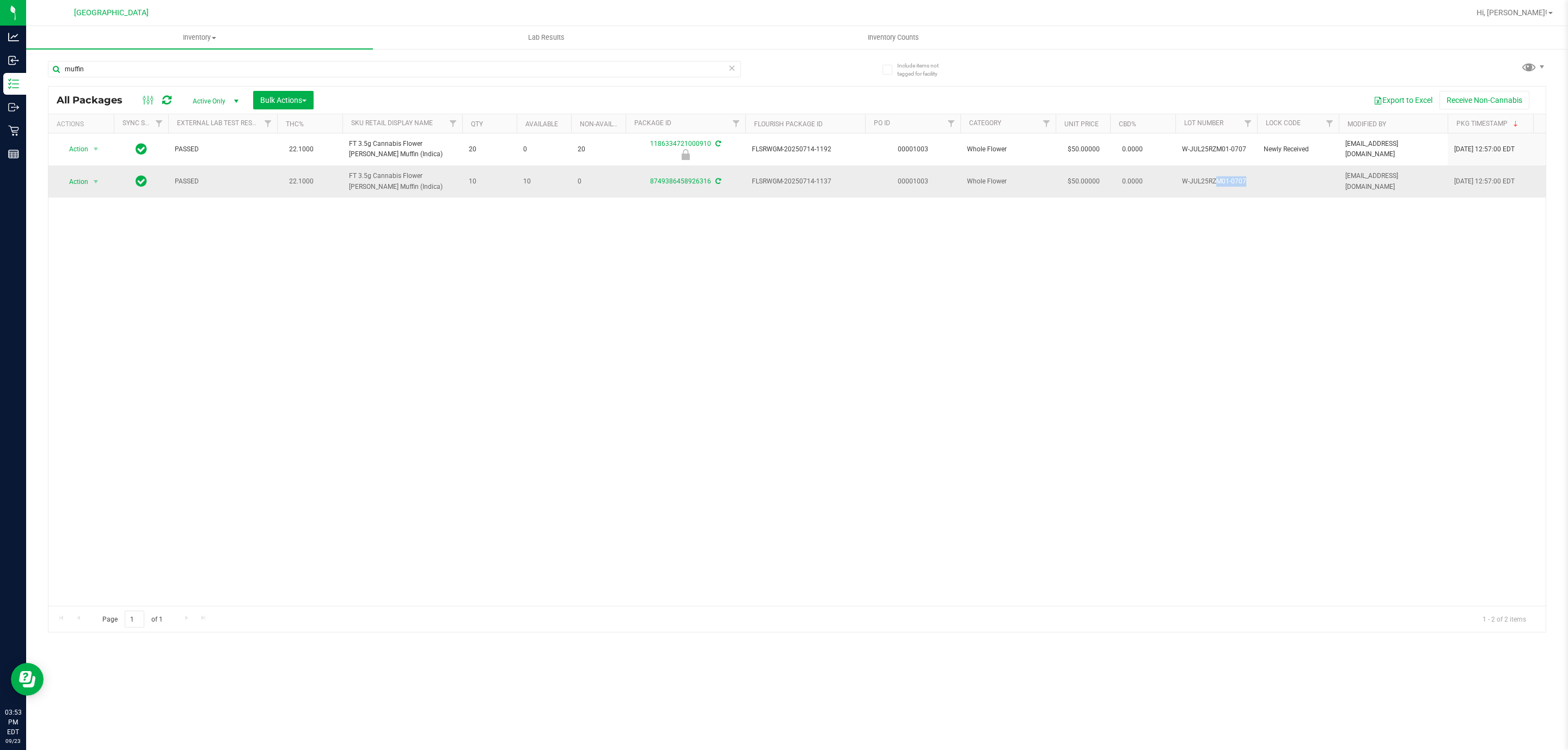
click at [1212, 176] on td "W-JUL25RZM01-0707" at bounding box center [1216, 181] width 82 height 31
copy td "W-JUL25RZM01-0707"
click at [258, 65] on input "muffin" at bounding box center [395, 69] width 693 height 17
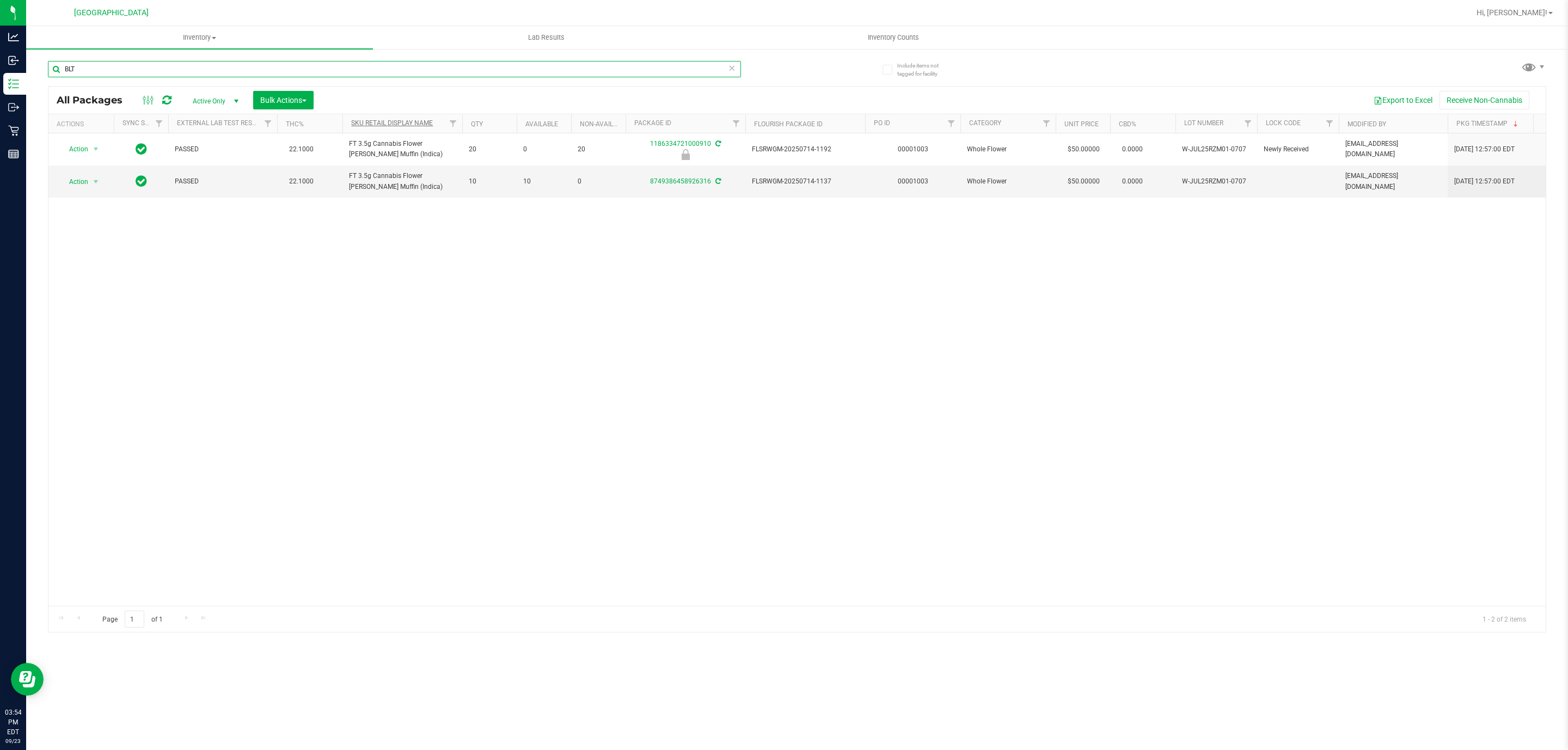
type input "BLT"
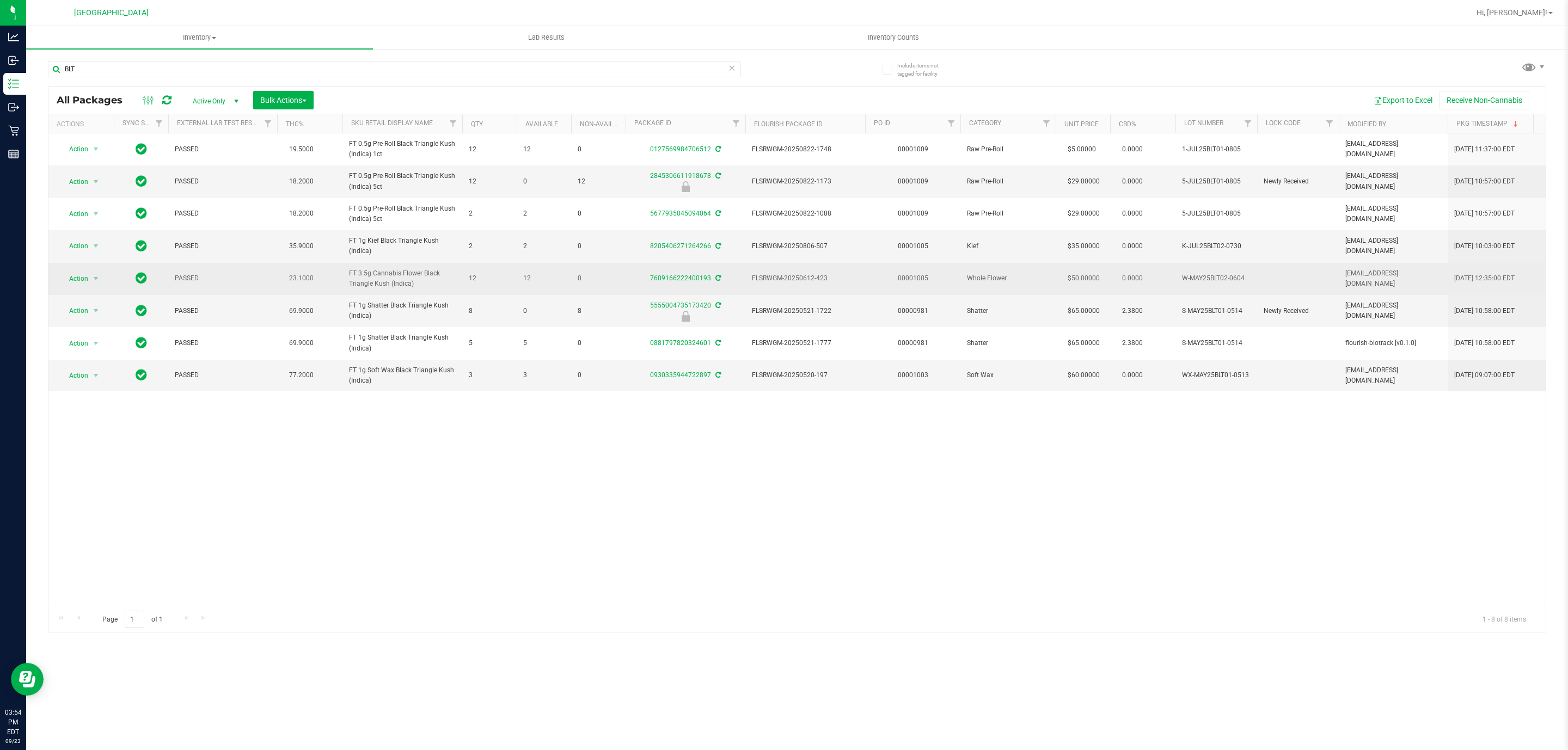
click at [1217, 276] on span "W-MAY25BLT02-0604" at bounding box center [1216, 278] width 69 height 11
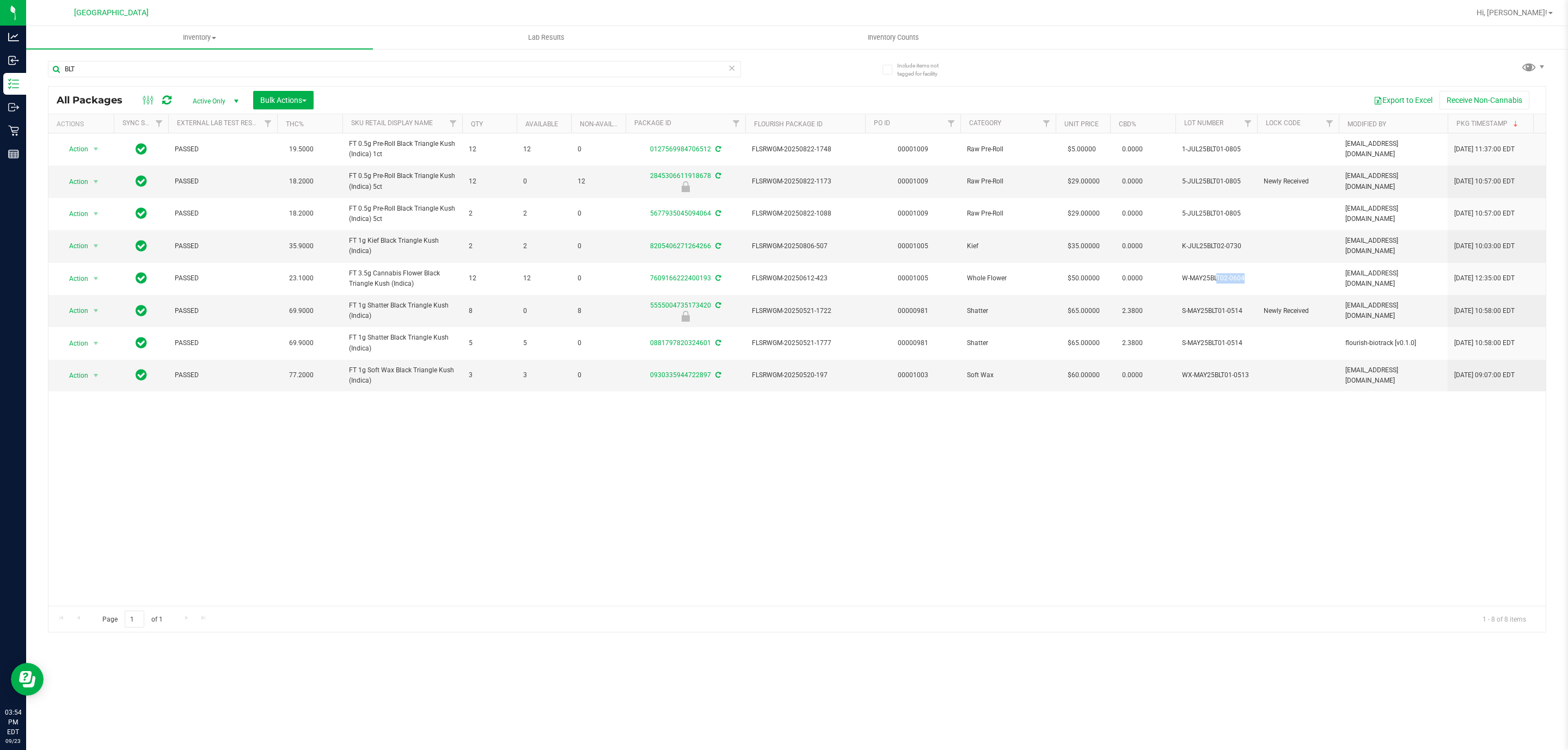
copy td "W-MAY25BLT02-0604"
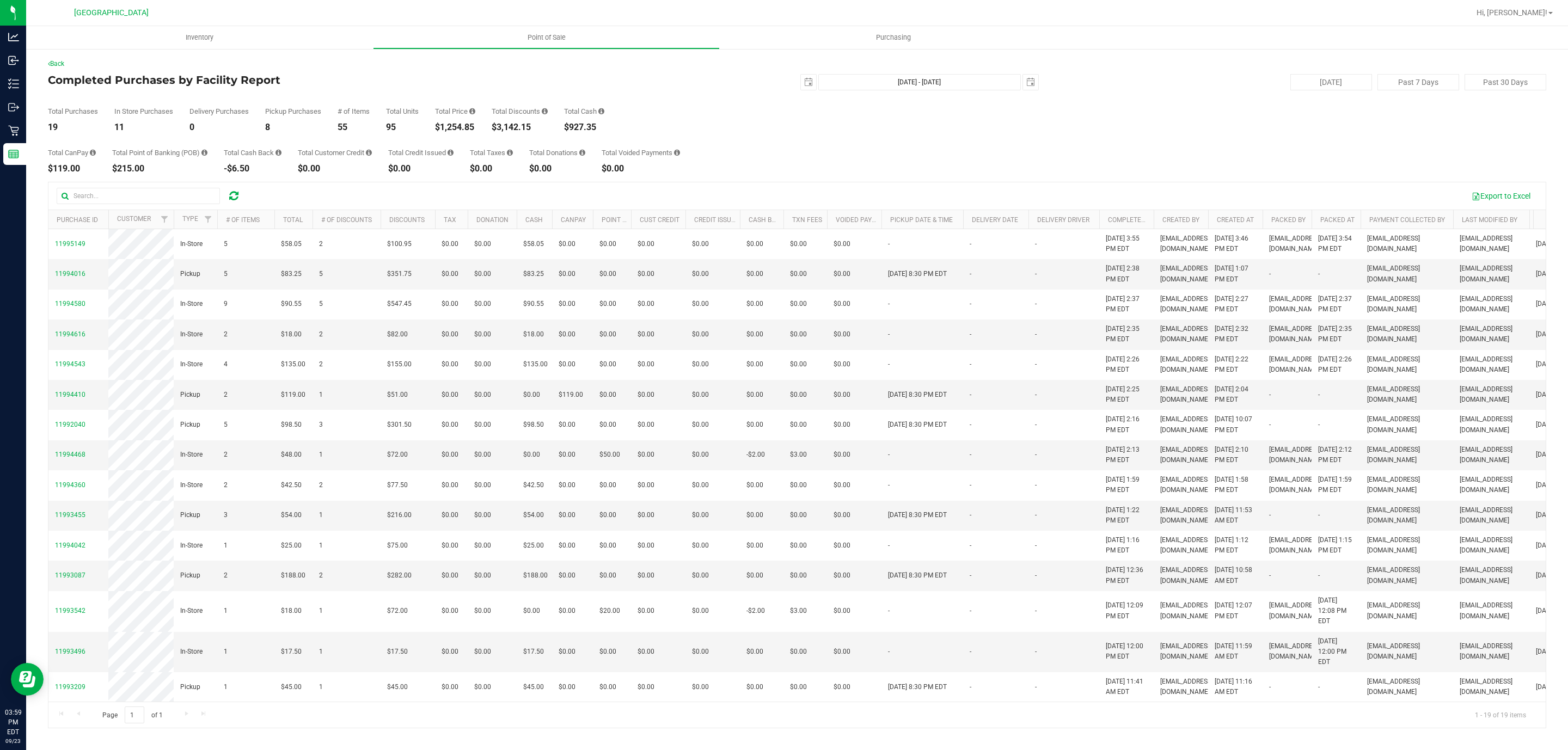
click at [464, 123] on div "$1,254.85" at bounding box center [455, 127] width 41 height 9
copy div "1,254.85"
